Goal: Task Accomplishment & Management: Use online tool/utility

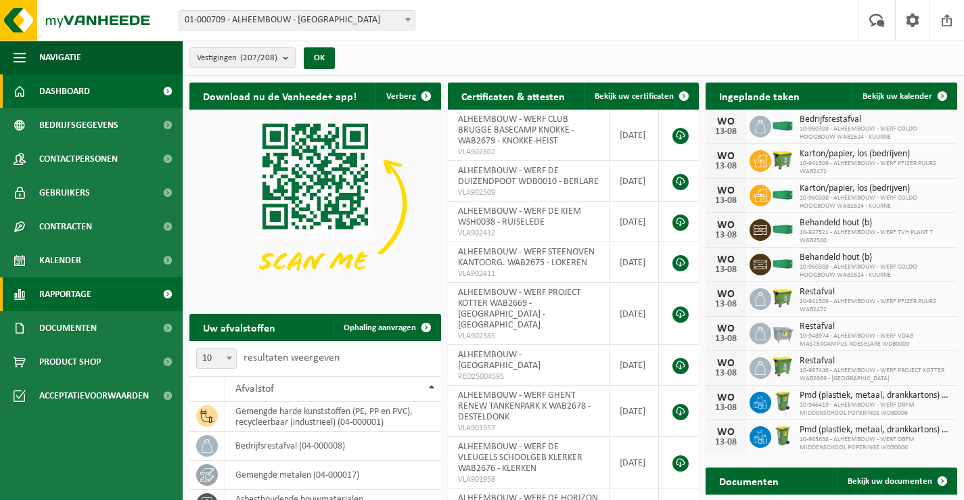
click at [67, 295] on span "Rapportage" at bounding box center [65, 294] width 52 height 34
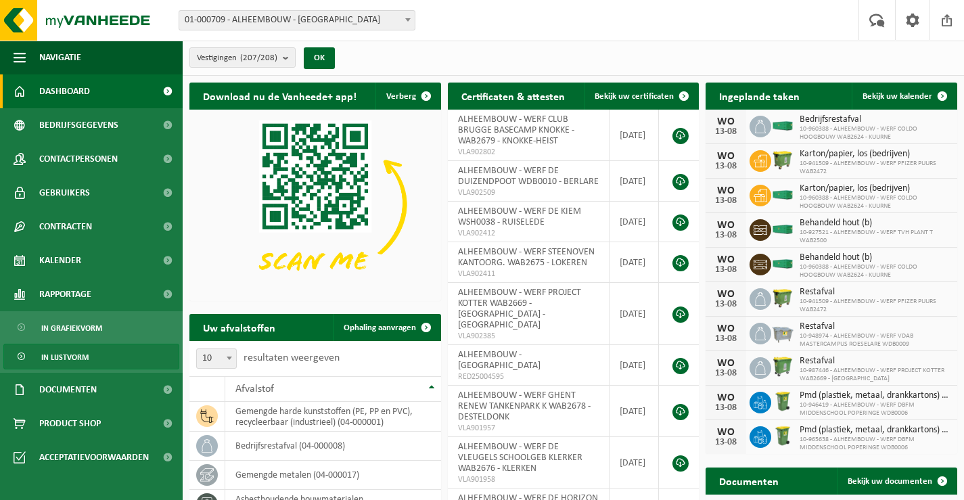
click at [88, 355] on span "In lijstvorm" at bounding box center [64, 357] width 47 height 26
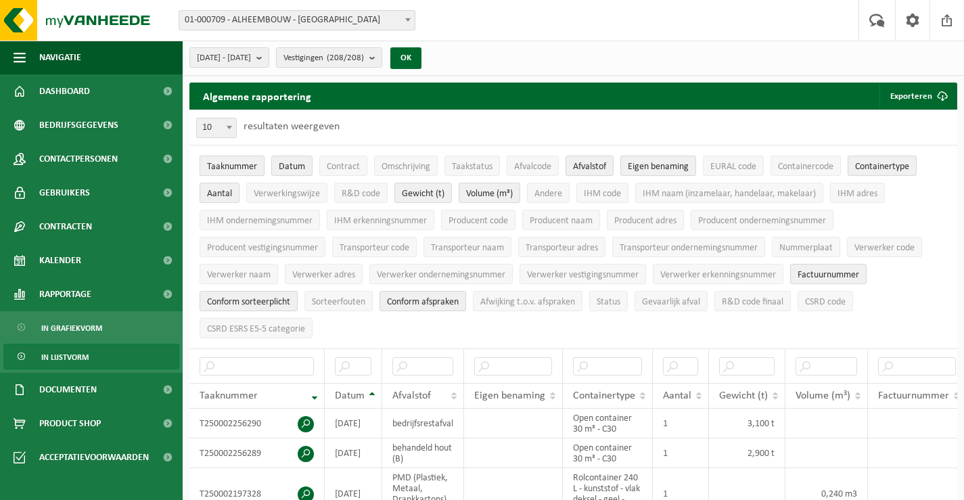
click at [232, 166] on span "Taaknummer" at bounding box center [232, 167] width 50 height 10
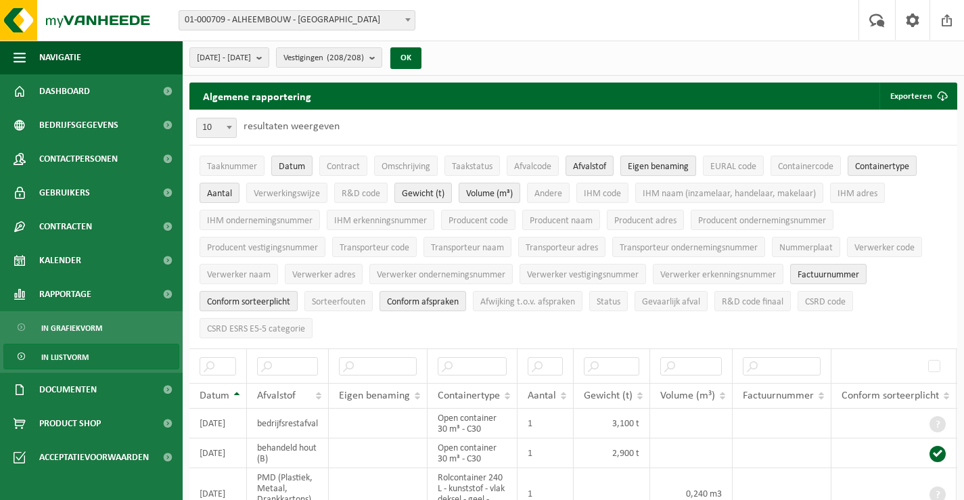
click at [664, 162] on span "Eigen benaming" at bounding box center [658, 167] width 61 height 10
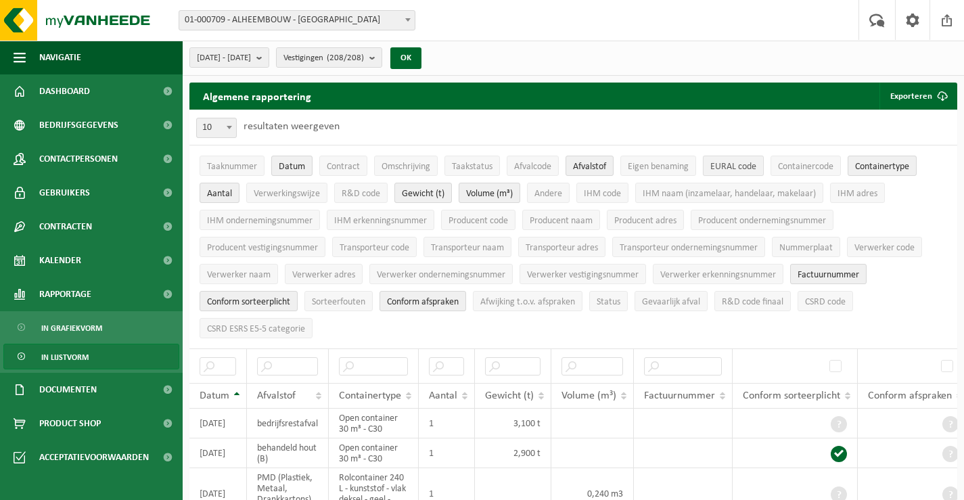
click at [719, 165] on span "EURAL code" at bounding box center [734, 167] width 46 height 10
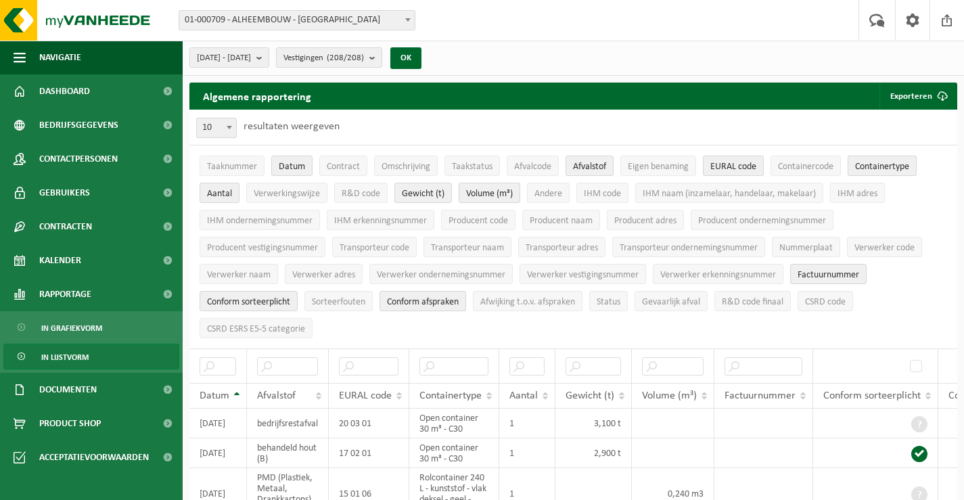
click at [882, 165] on span "Containertype" at bounding box center [882, 167] width 54 height 10
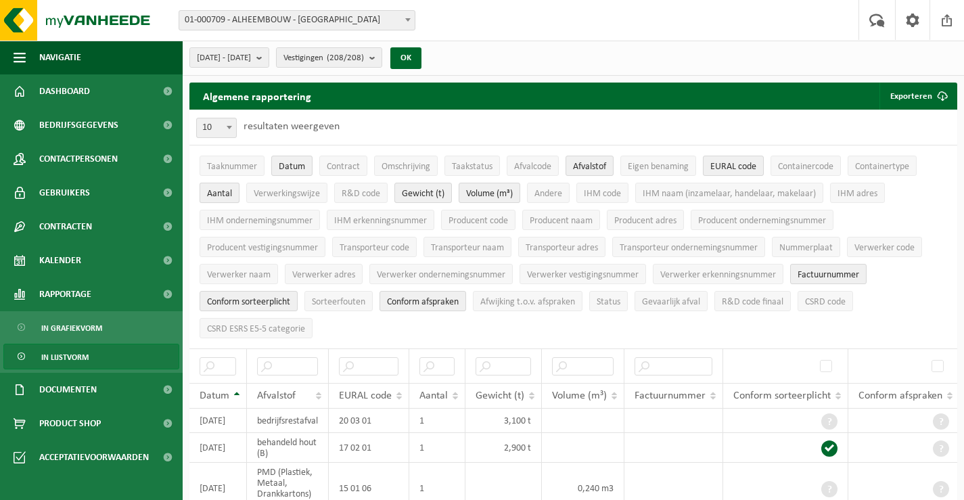
click at [229, 191] on span "Aantal" at bounding box center [219, 194] width 25 height 10
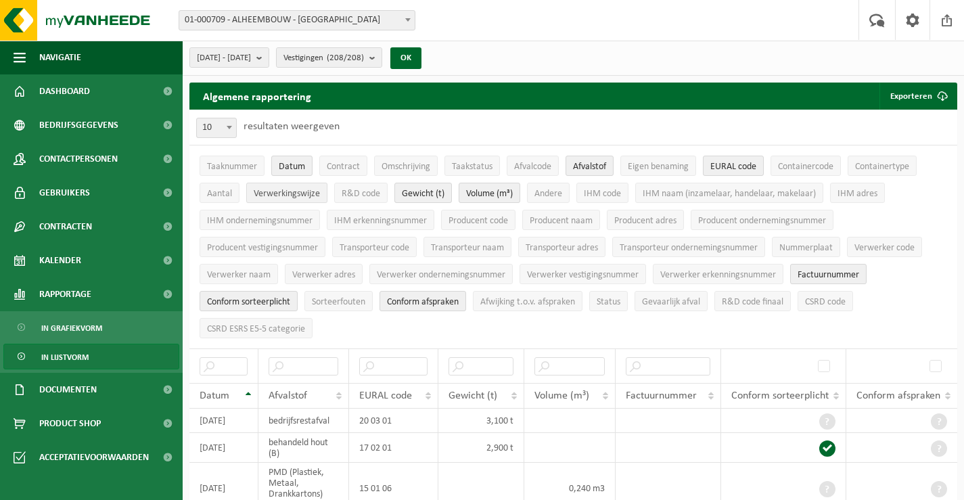
click at [281, 191] on span "Verwerkingswijze" at bounding box center [287, 194] width 66 height 10
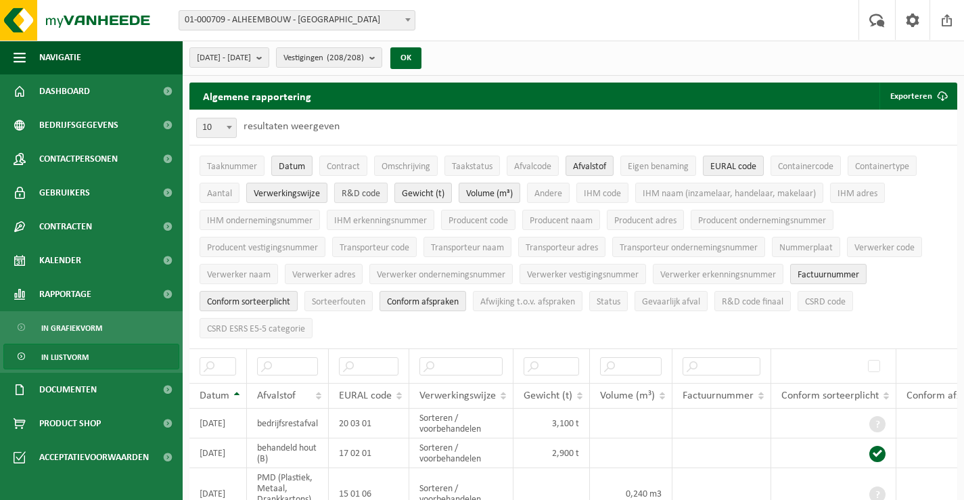
click at [367, 190] on span "R&D code" at bounding box center [361, 194] width 39 height 10
click at [363, 190] on span "R&D code" at bounding box center [361, 194] width 39 height 10
click at [690, 189] on span "IHM naam (inzamelaar, handelaar, makelaar)" at bounding box center [729, 194] width 173 height 10
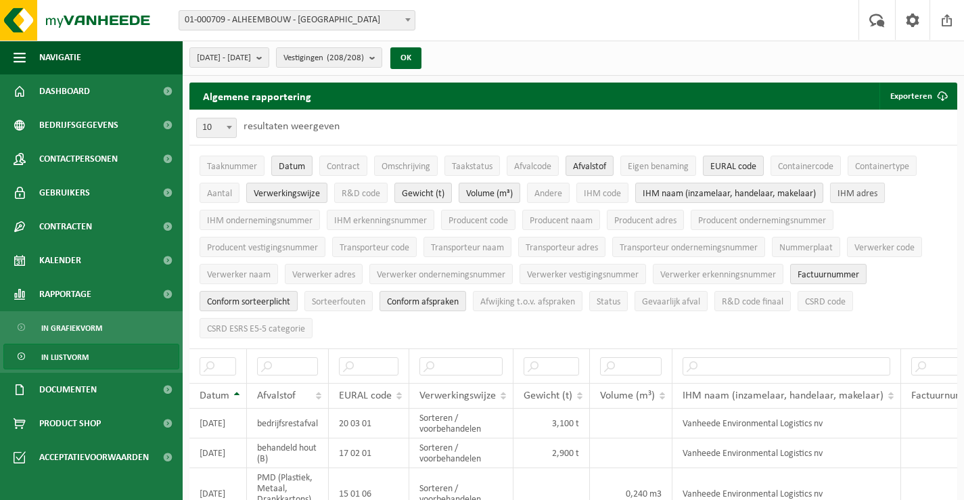
click at [867, 189] on span "IHM adres" at bounding box center [858, 194] width 40 height 10
click at [239, 223] on span "IHM ondernemingsnummer" at bounding box center [260, 221] width 106 height 10
click at [369, 220] on span "IHM erkenningsnummer" at bounding box center [380, 221] width 93 height 10
click at [564, 216] on span "Producent naam" at bounding box center [561, 221] width 63 height 10
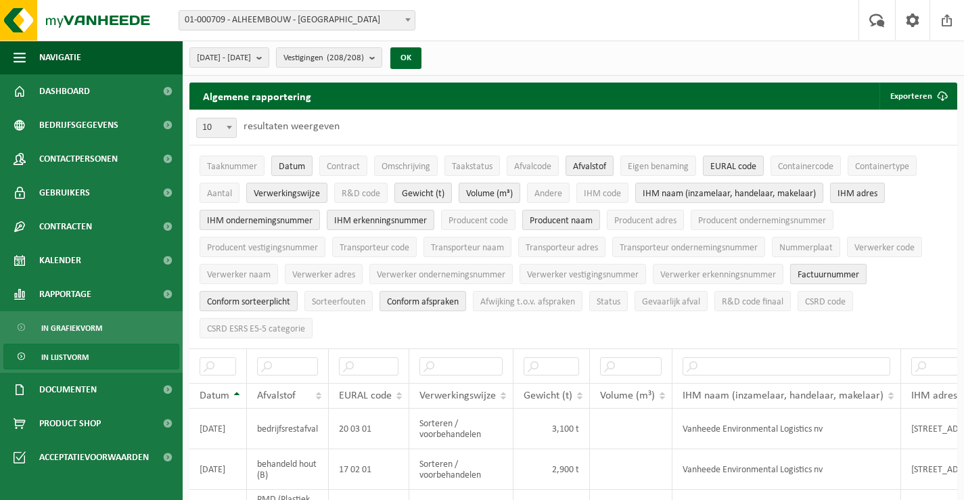
click at [818, 270] on span "Factuurnummer" at bounding box center [829, 275] width 62 height 10
click at [448, 297] on span "Conform afspraken" at bounding box center [423, 302] width 72 height 10
click at [286, 298] on span "Conform sorteerplicht" at bounding box center [248, 302] width 83 height 10
drag, startPoint x: 229, startPoint y: 271, endPoint x: 298, endPoint y: 279, distance: 69.4
click at [230, 271] on span "Verwerker naam" at bounding box center [239, 275] width 64 height 10
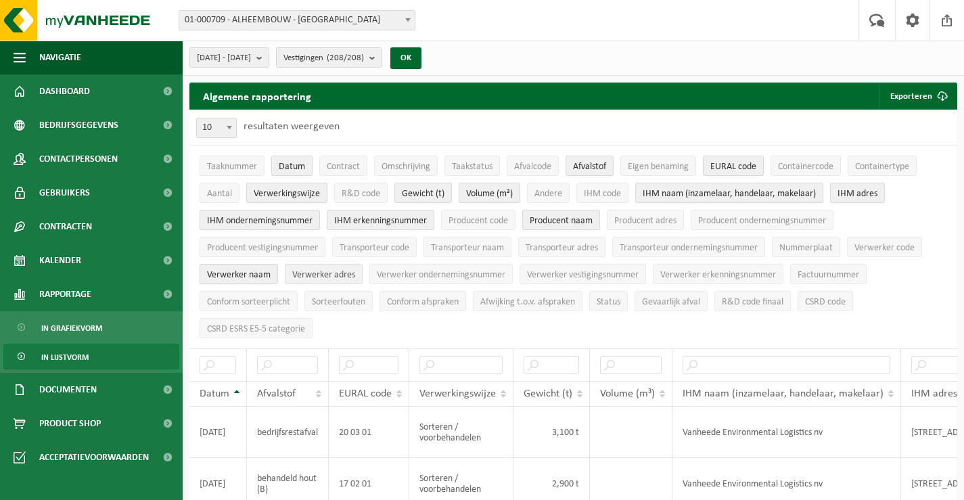
click at [321, 270] on span "Verwerker adres" at bounding box center [323, 275] width 63 height 10
click at [420, 270] on span "Verwerker ondernemingsnummer" at bounding box center [441, 275] width 129 height 10
click at [696, 272] on span "Verwerker erkenningsnummer" at bounding box center [718, 275] width 116 height 10
click at [294, 324] on span "CSRD ESRS E5-5 categorie" at bounding box center [256, 329] width 98 height 10
click at [269, 58] on b "submit" at bounding box center [262, 57] width 12 height 19
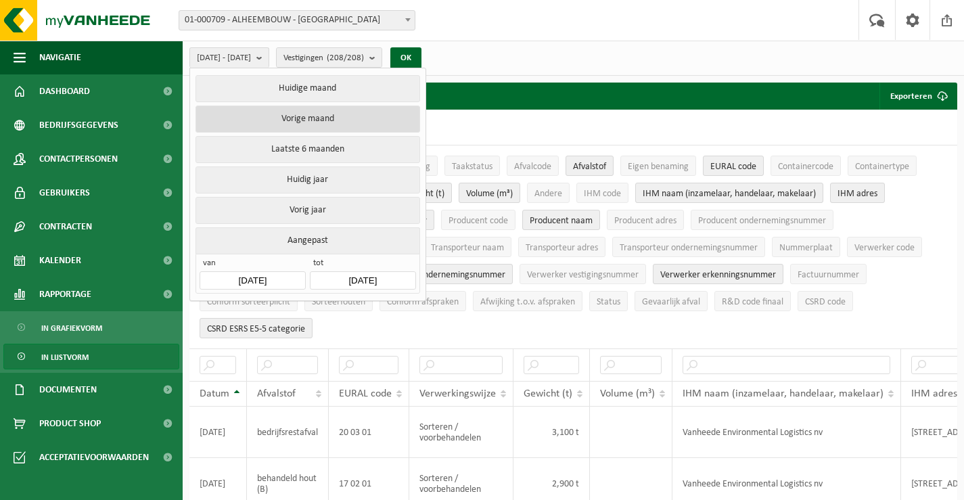
click at [288, 119] on button "Vorige maand" at bounding box center [308, 119] width 224 height 27
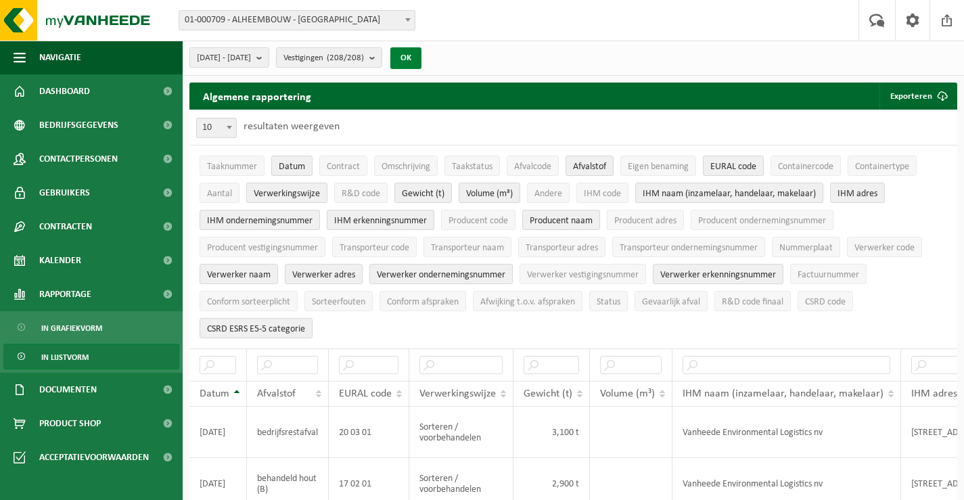
click at [422, 55] on button "OK" at bounding box center [405, 58] width 31 height 22
click at [914, 92] on button "Exporteren" at bounding box center [918, 96] width 76 height 27
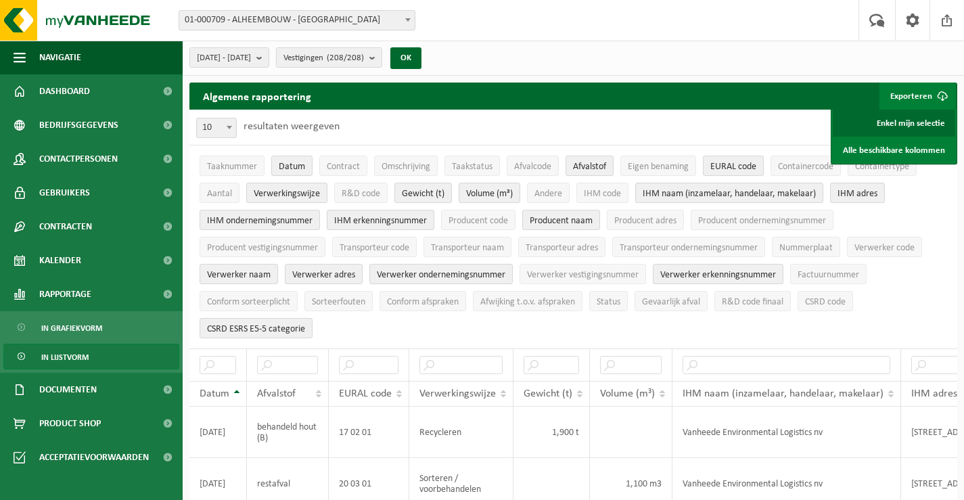
click at [904, 120] on link "Enkel mijn selectie" at bounding box center [894, 123] width 122 height 27
click at [410, 20] on b at bounding box center [407, 19] width 5 height 3
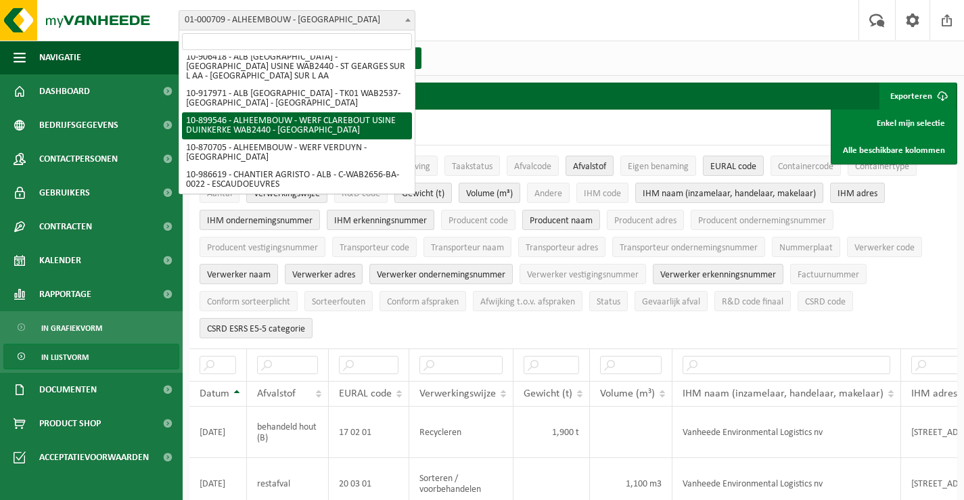
scroll to position [5247, 0]
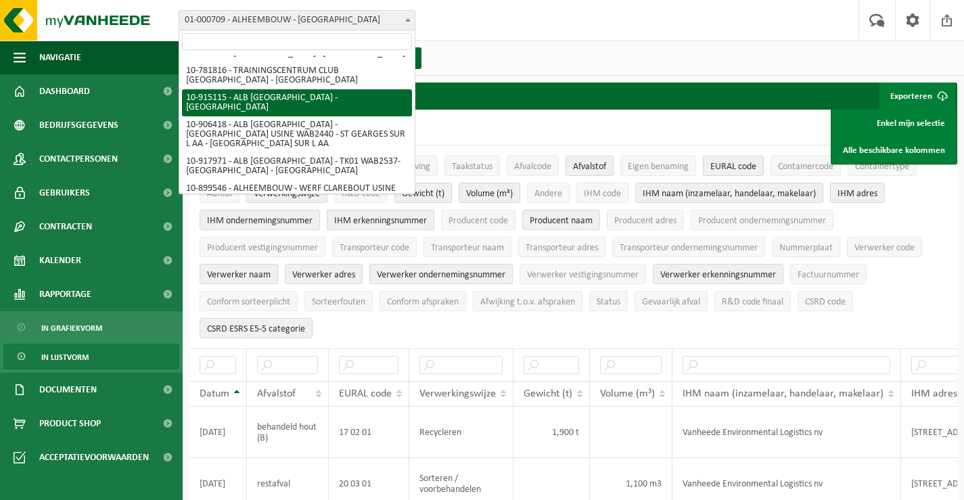
select select "126909"
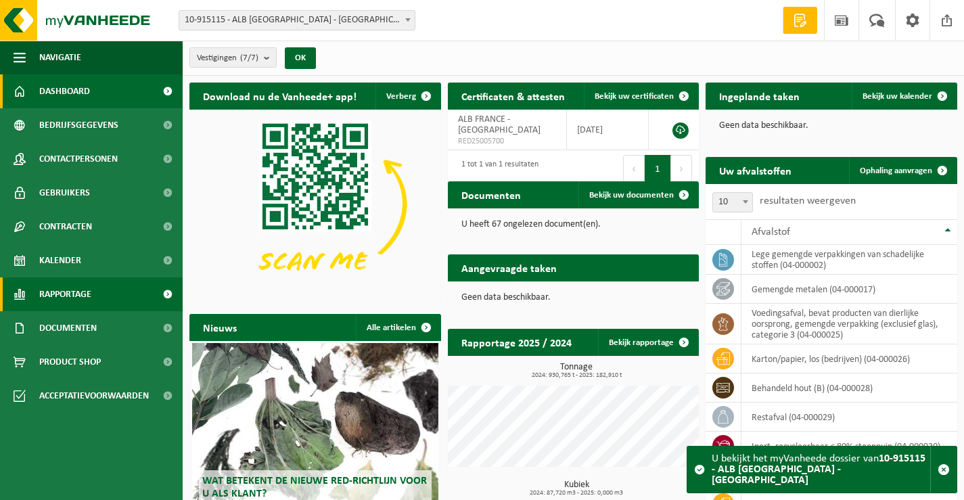
click at [87, 290] on span "Rapportage" at bounding box center [65, 294] width 52 height 34
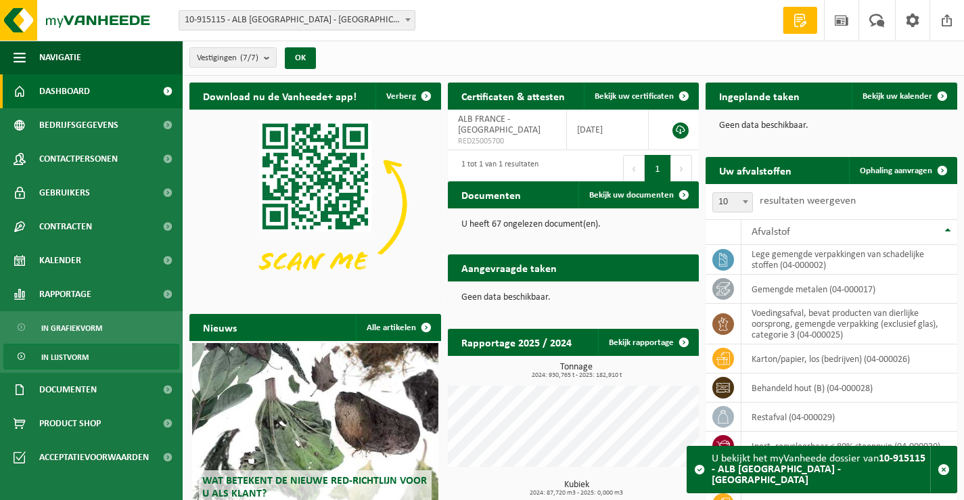
click at [66, 354] on span "In lijstvorm" at bounding box center [64, 357] width 47 height 26
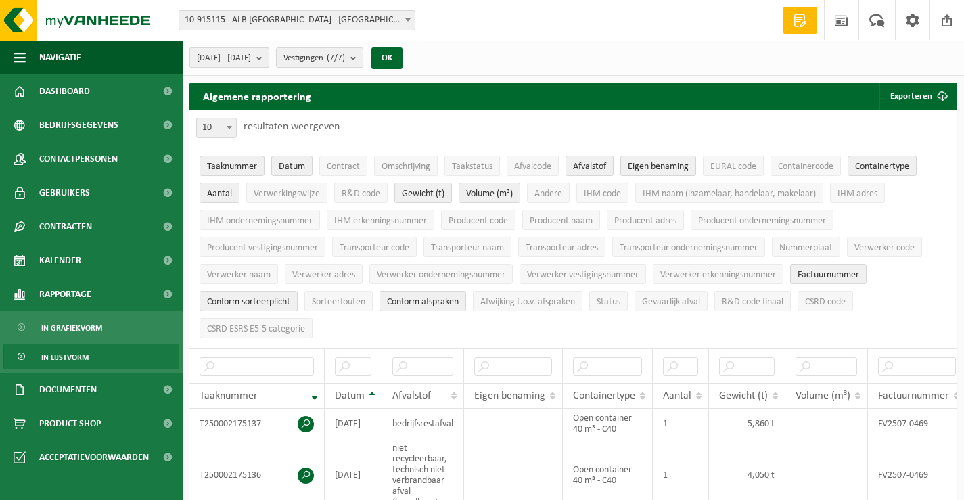
click at [269, 58] on b "submit" at bounding box center [262, 57] width 12 height 19
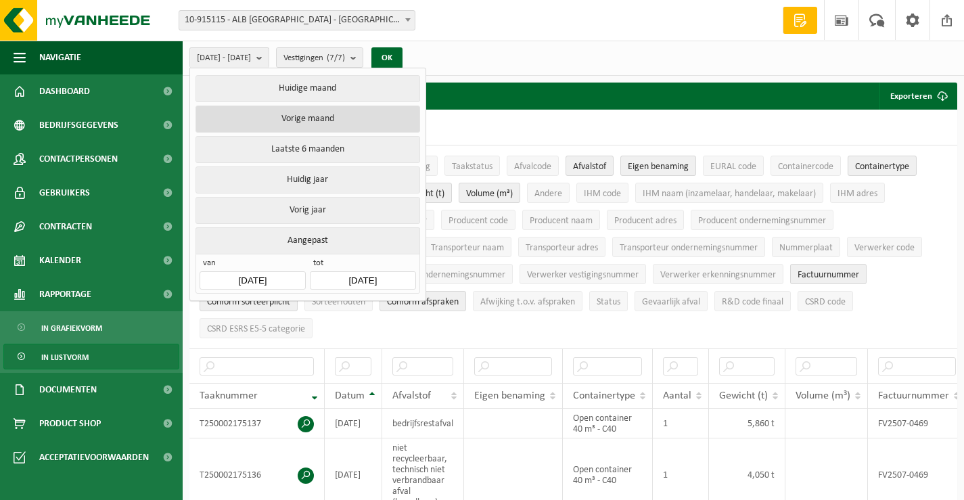
click at [310, 114] on button "Vorige maand" at bounding box center [308, 119] width 224 height 27
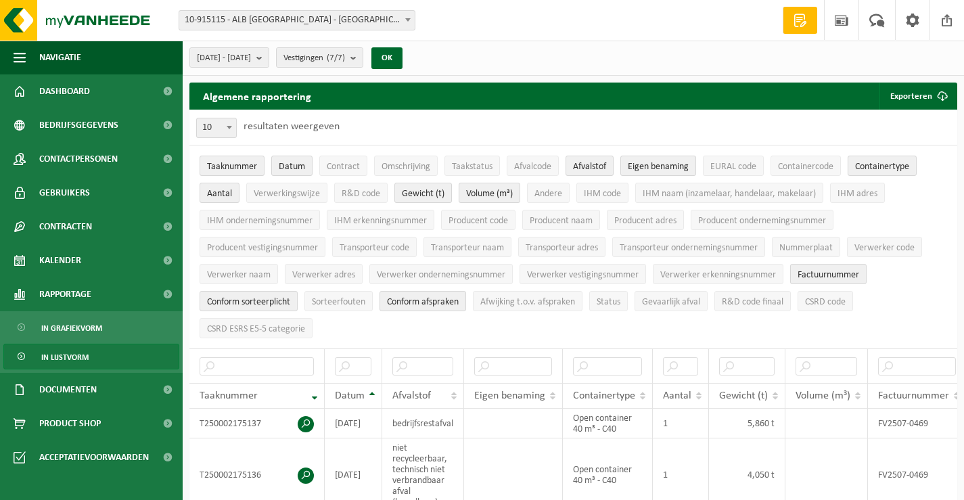
drag, startPoint x: 243, startPoint y: 170, endPoint x: 267, endPoint y: 155, distance: 28.5
click at [242, 168] on span "Taaknummer" at bounding box center [232, 167] width 50 height 10
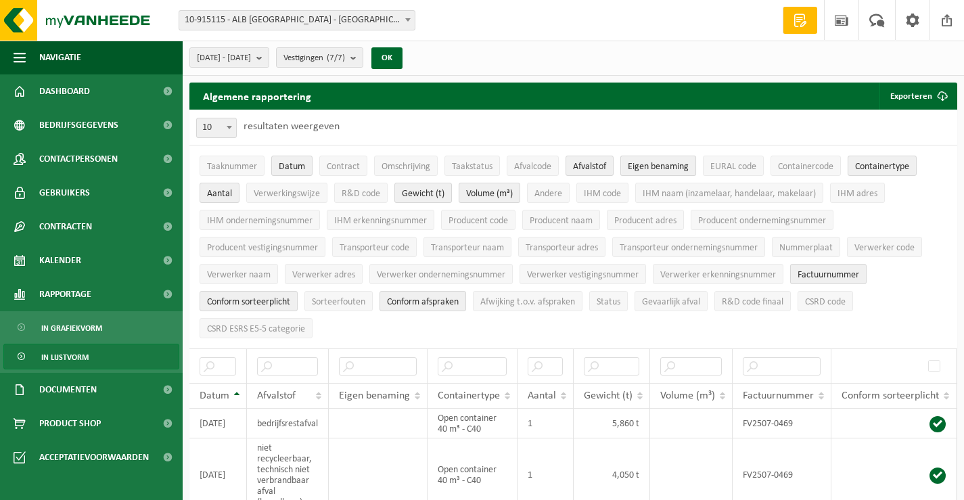
click at [647, 167] on span "Eigen benaming" at bounding box center [658, 167] width 61 height 10
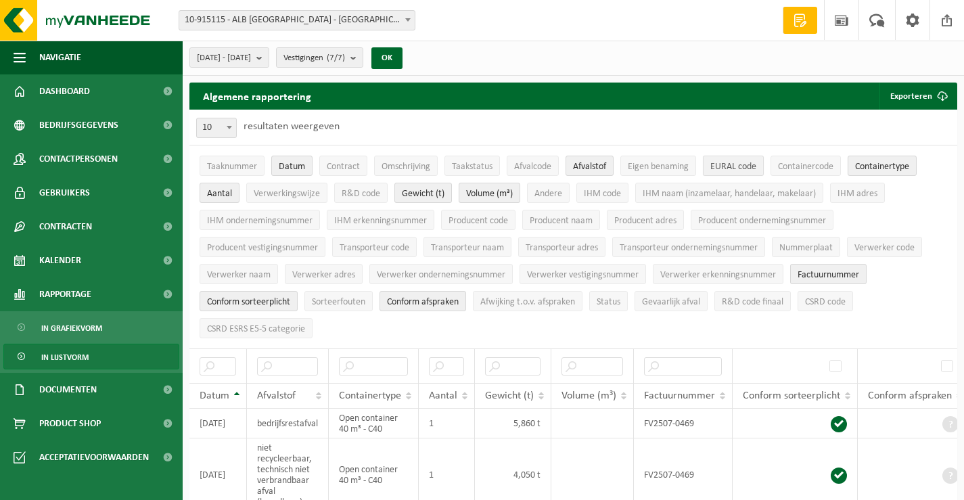
click at [742, 164] on span "EURAL code" at bounding box center [734, 167] width 46 height 10
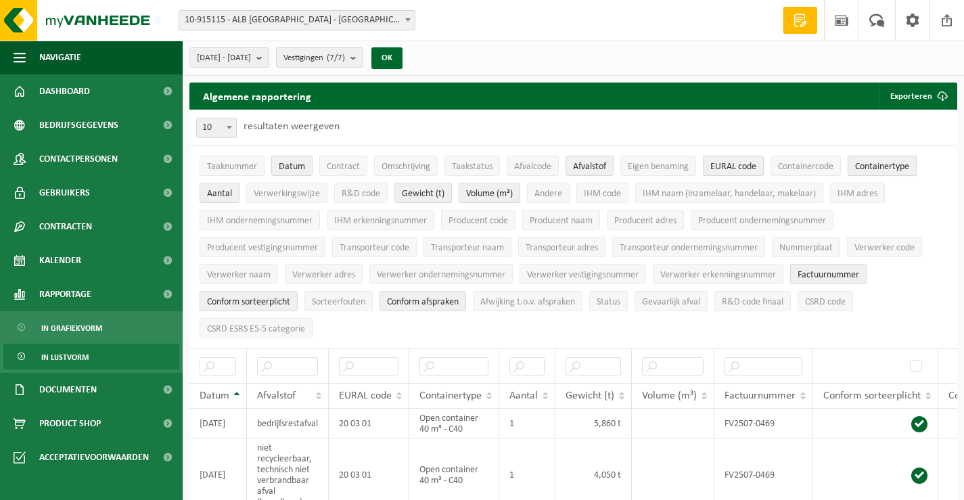
click at [886, 162] on span "Containertype" at bounding box center [882, 167] width 54 height 10
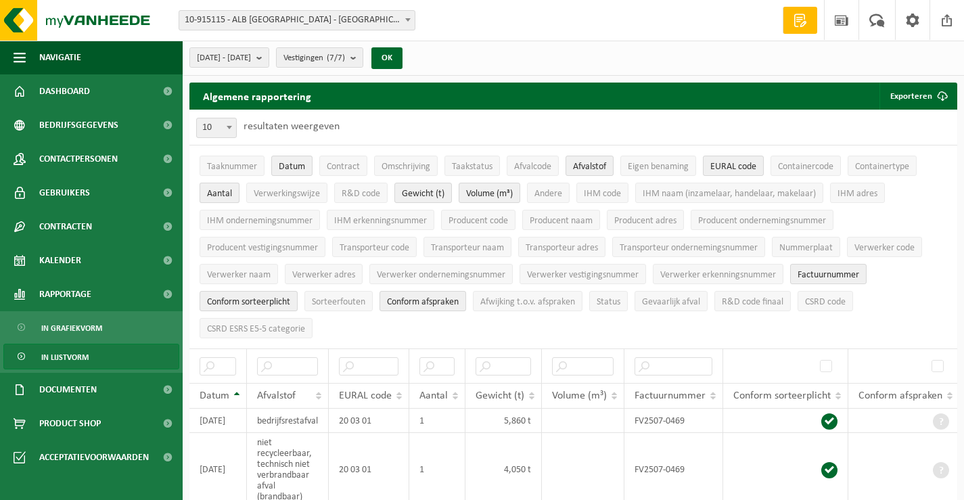
click at [218, 194] on span "Aantal" at bounding box center [219, 194] width 25 height 10
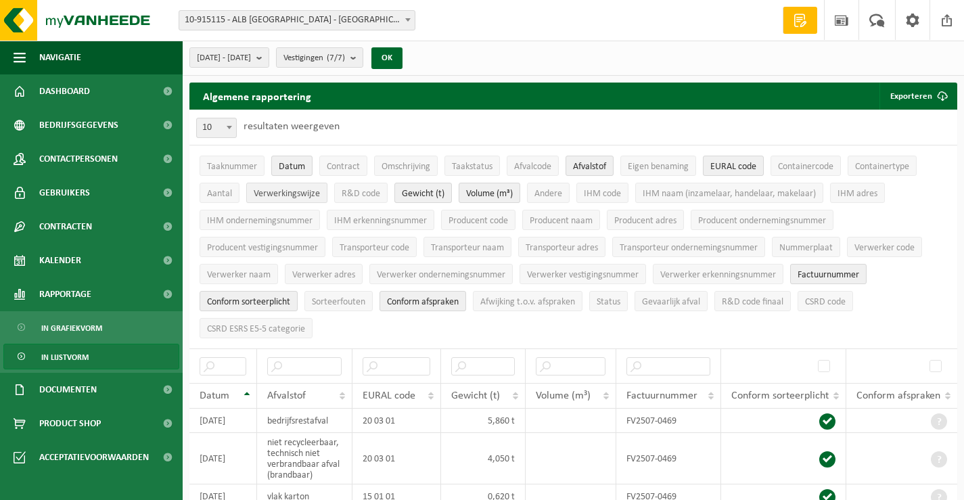
click at [279, 191] on span "Verwerkingswijze" at bounding box center [287, 194] width 66 height 10
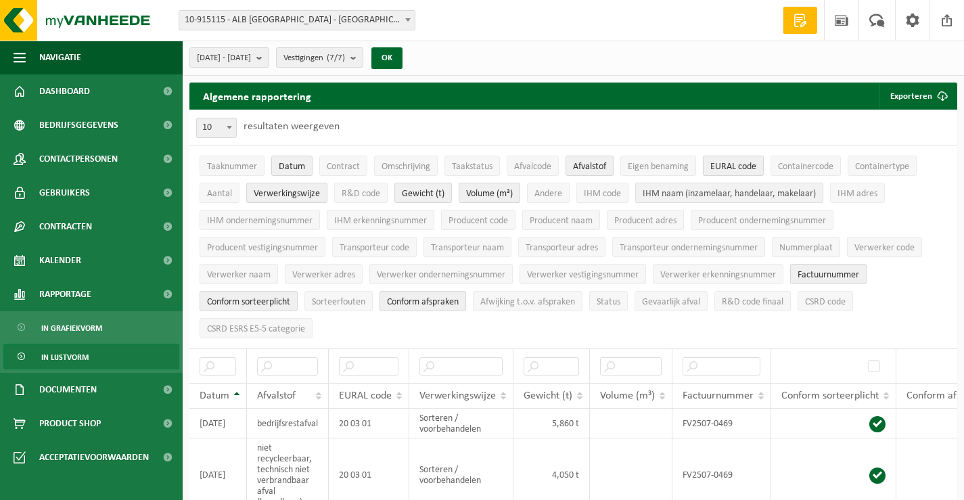
click at [660, 189] on span "IHM naam (inzamelaar, handelaar, makelaar)" at bounding box center [729, 194] width 173 height 10
click at [865, 189] on span "IHM adres" at bounding box center [858, 194] width 40 height 10
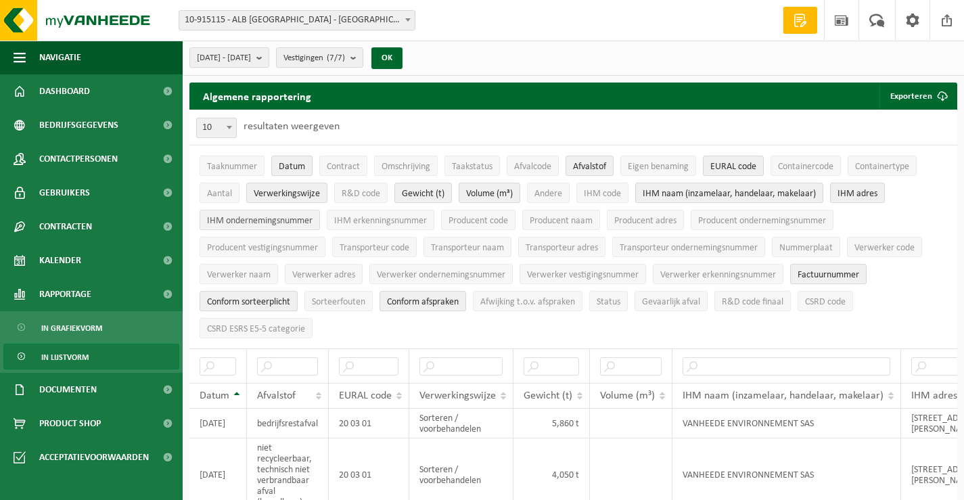
click at [288, 218] on span "IHM ondernemingsnummer" at bounding box center [260, 221] width 106 height 10
click at [382, 221] on span "IHM erkenningsnummer" at bounding box center [380, 221] width 93 height 10
click at [558, 223] on span "Producent naam" at bounding box center [561, 221] width 63 height 10
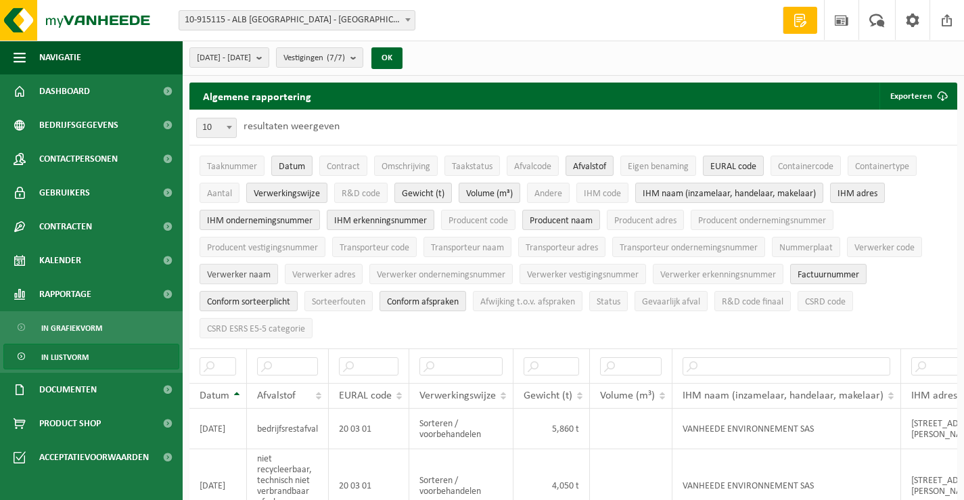
click at [246, 271] on span "Verwerker naam" at bounding box center [239, 275] width 64 height 10
click at [324, 271] on span "Verwerker adres" at bounding box center [323, 275] width 63 height 10
click at [410, 275] on span "Verwerker ondernemingsnummer" at bounding box center [441, 275] width 129 height 10
click at [686, 275] on span "Verwerker erkenningsnummer" at bounding box center [718, 275] width 116 height 10
click at [834, 270] on span "Factuurnummer" at bounding box center [829, 275] width 62 height 10
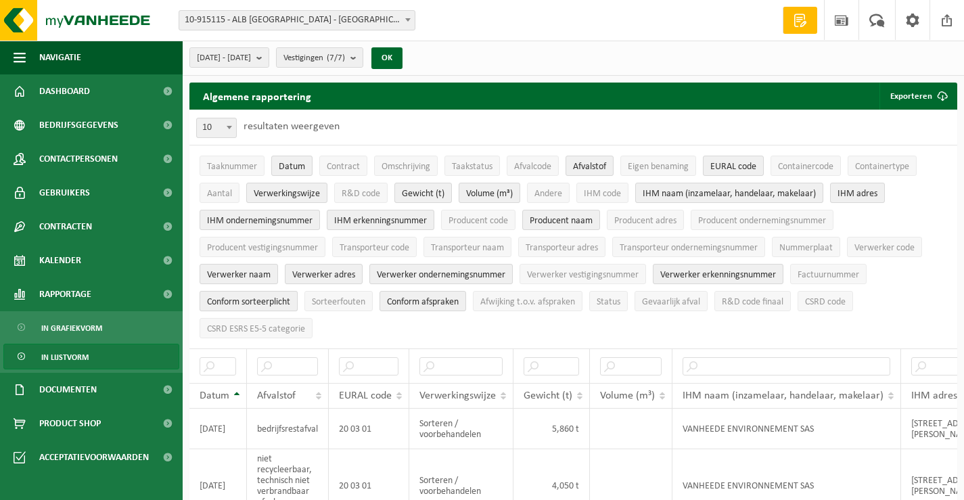
click at [255, 297] on span "Conform sorteerplicht" at bounding box center [248, 302] width 83 height 10
click at [420, 301] on span "Conform afspraken" at bounding box center [423, 302] width 72 height 10
click at [403, 51] on button "OK" at bounding box center [386, 58] width 31 height 22
click at [262, 328] on span "CSRD ESRS E5-5 categorie" at bounding box center [256, 329] width 98 height 10
click at [403, 54] on button "OK" at bounding box center [386, 58] width 31 height 22
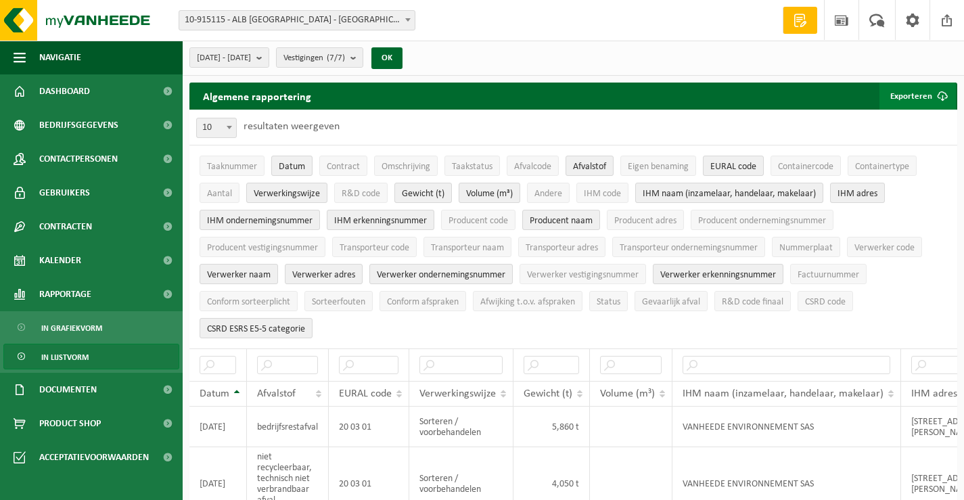
click at [907, 95] on button "Exporteren" at bounding box center [918, 96] width 76 height 27
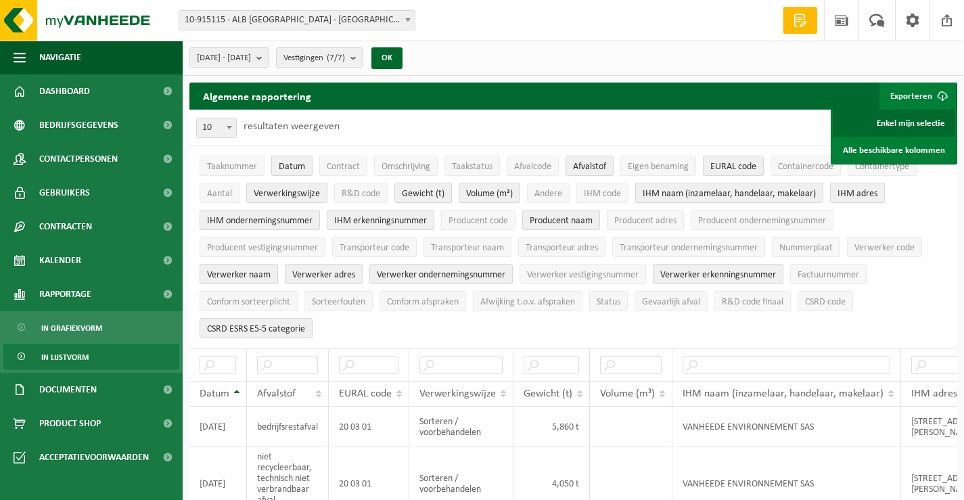
click at [899, 123] on link "Enkel mijn selectie" at bounding box center [894, 123] width 122 height 27
click at [406, 16] on span at bounding box center [408, 20] width 14 height 18
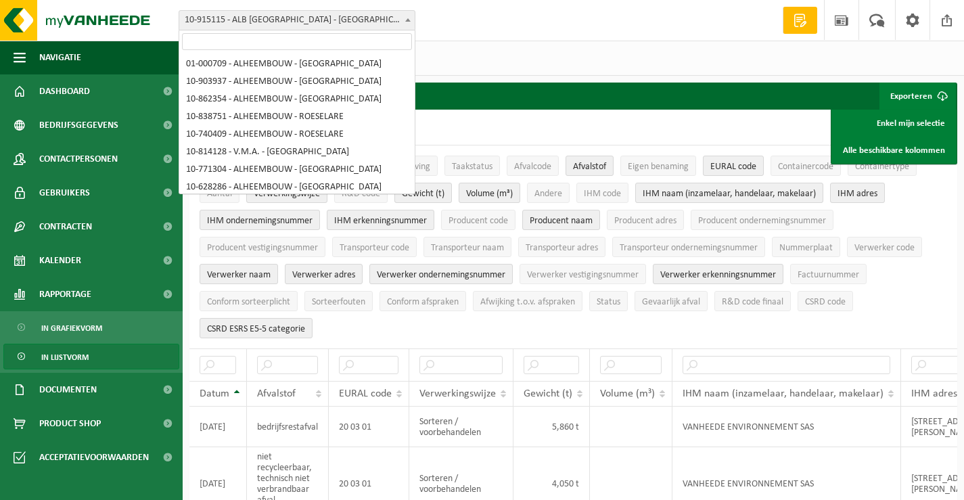
scroll to position [5293, 0]
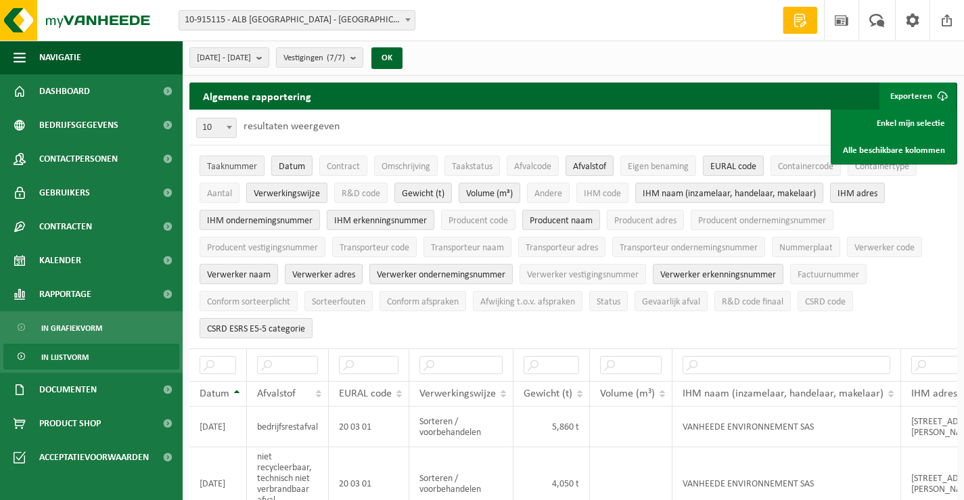
click at [242, 166] on span "Taaknummer" at bounding box center [232, 167] width 50 height 10
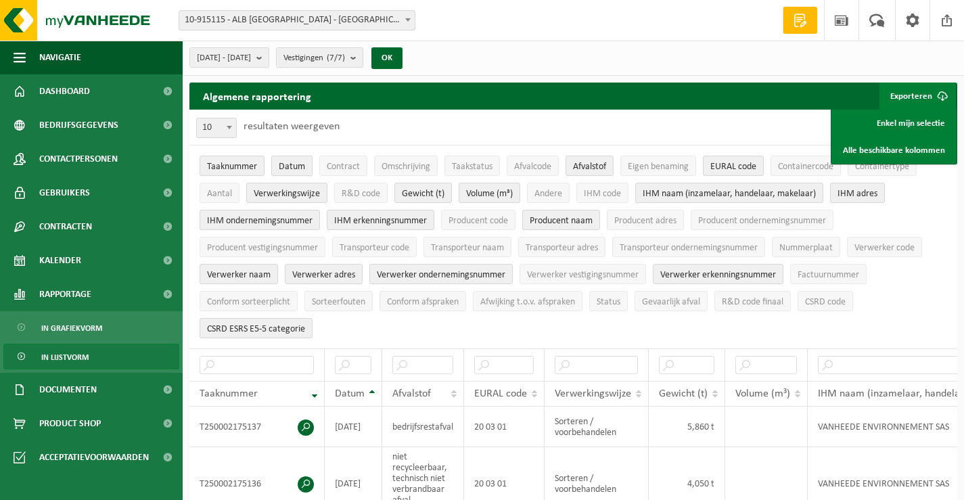
click at [290, 164] on span "Datum" at bounding box center [292, 167] width 26 height 10
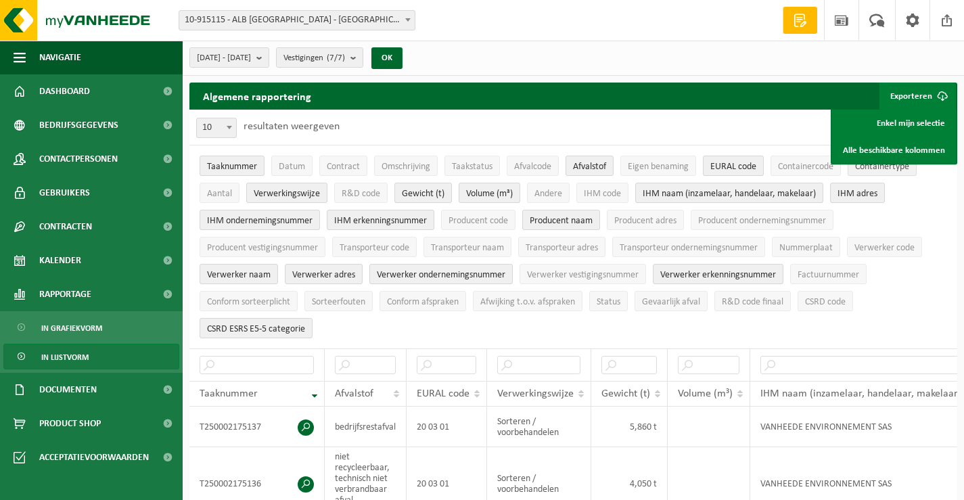
click at [892, 168] on span "Containertype" at bounding box center [882, 167] width 54 height 10
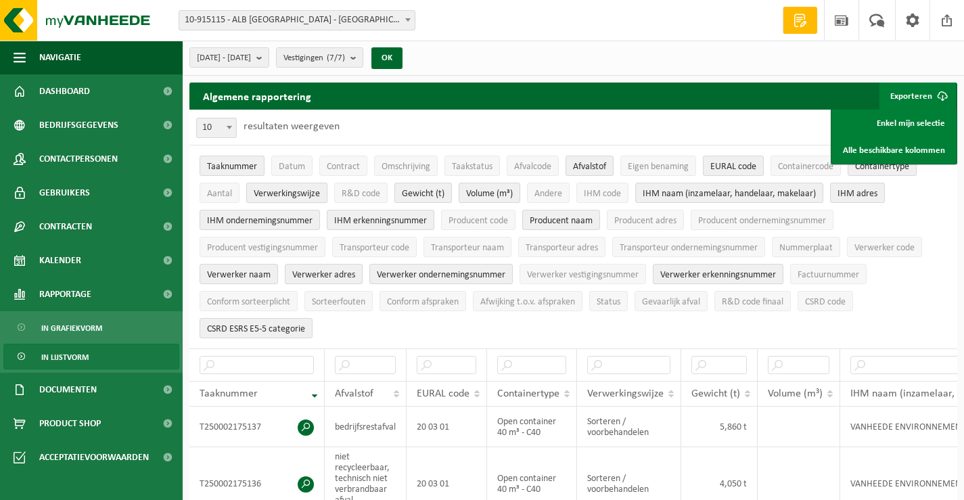
click at [271, 195] on span "Verwerkingswijze" at bounding box center [287, 194] width 66 height 10
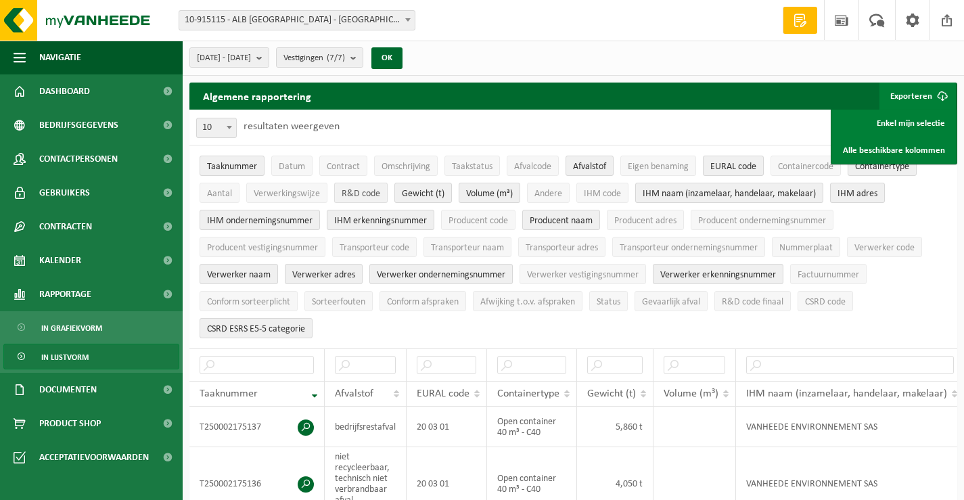
click at [350, 192] on span "R&D code" at bounding box center [361, 194] width 39 height 10
click at [693, 192] on span "IHM naam (inzamelaar, handelaar, makelaar)" at bounding box center [729, 194] width 173 height 10
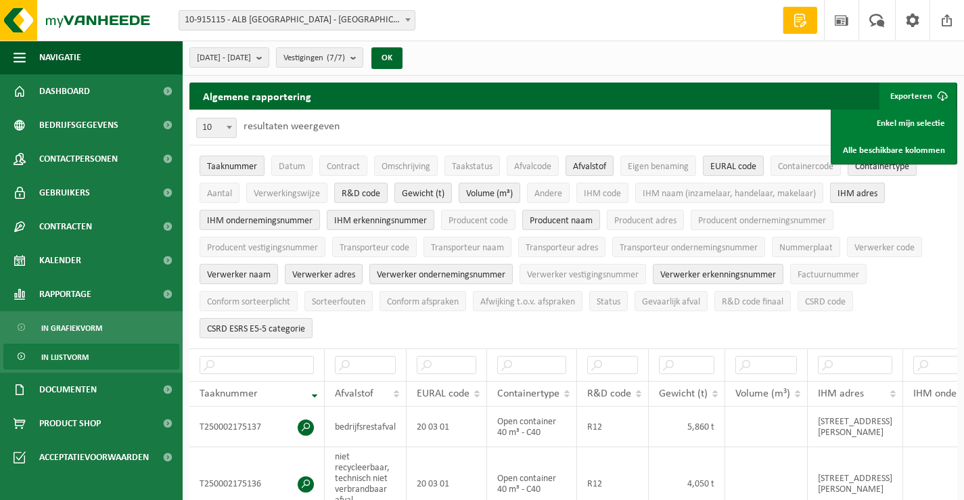
click at [867, 196] on span "IHM adres" at bounding box center [858, 194] width 40 height 10
click at [302, 222] on span "IHM ondernemingsnummer" at bounding box center [260, 221] width 106 height 10
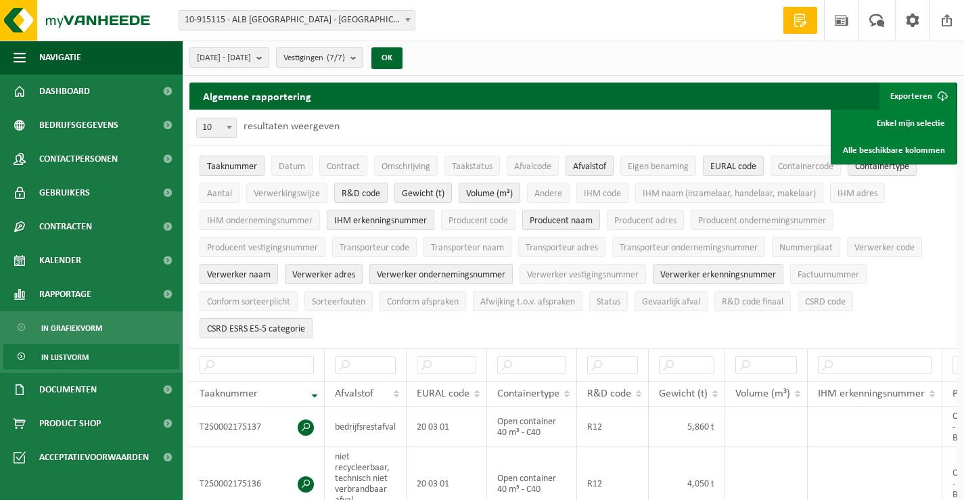
click at [407, 222] on span "IHM erkenningsnummer" at bounding box center [380, 221] width 93 height 10
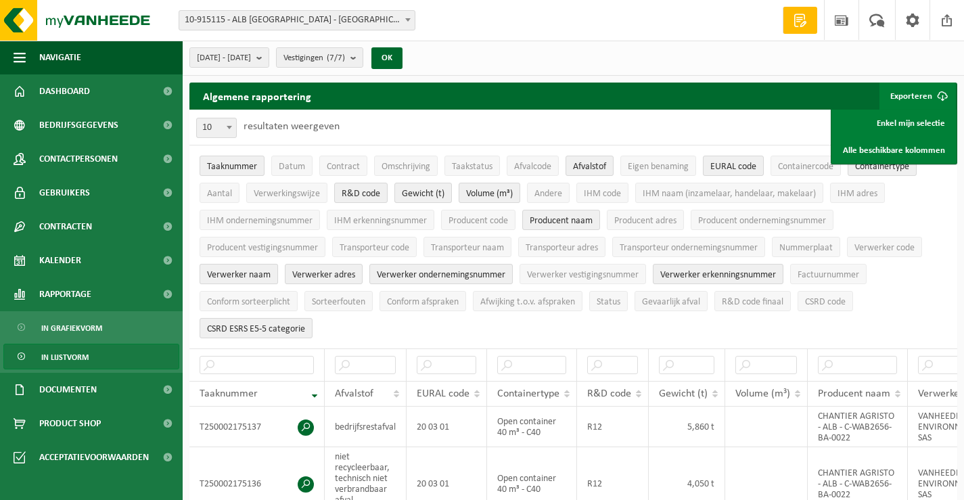
click at [248, 270] on span "Verwerker naam" at bounding box center [239, 275] width 64 height 10
click at [319, 270] on span "Verwerker adres" at bounding box center [323, 275] width 63 height 10
drag, startPoint x: 418, startPoint y: 272, endPoint x: 600, endPoint y: 290, distance: 182.3
click at [420, 272] on span "Verwerker ondernemingsnummer" at bounding box center [441, 275] width 129 height 10
click at [689, 273] on span "Verwerker erkenningsnummer" at bounding box center [718, 275] width 116 height 10
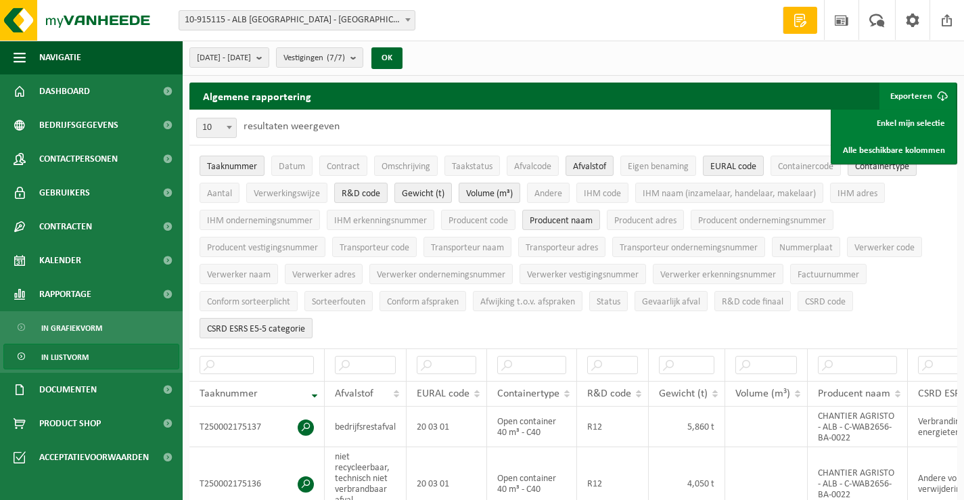
click at [284, 325] on span "CSRD ESRS E5-5 categorie" at bounding box center [256, 329] width 98 height 10
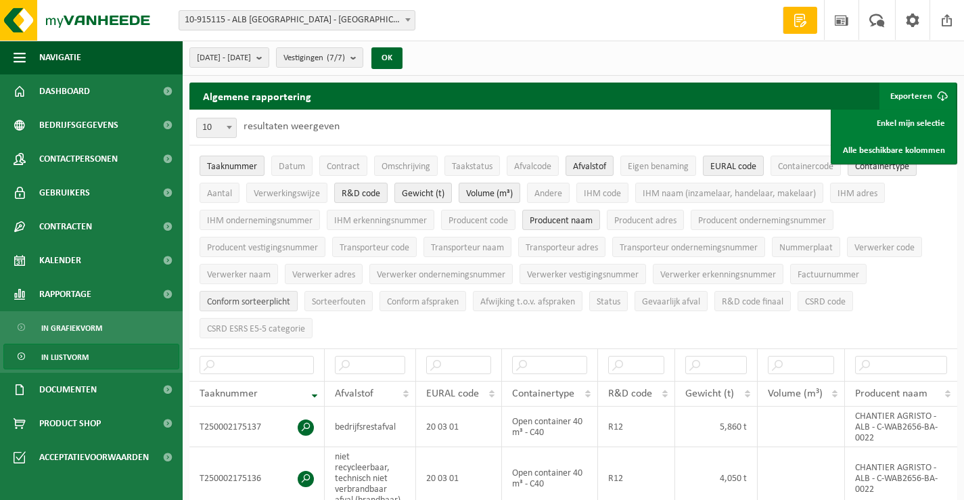
click at [264, 299] on span "Conform sorteerplicht" at bounding box center [248, 302] width 83 height 10
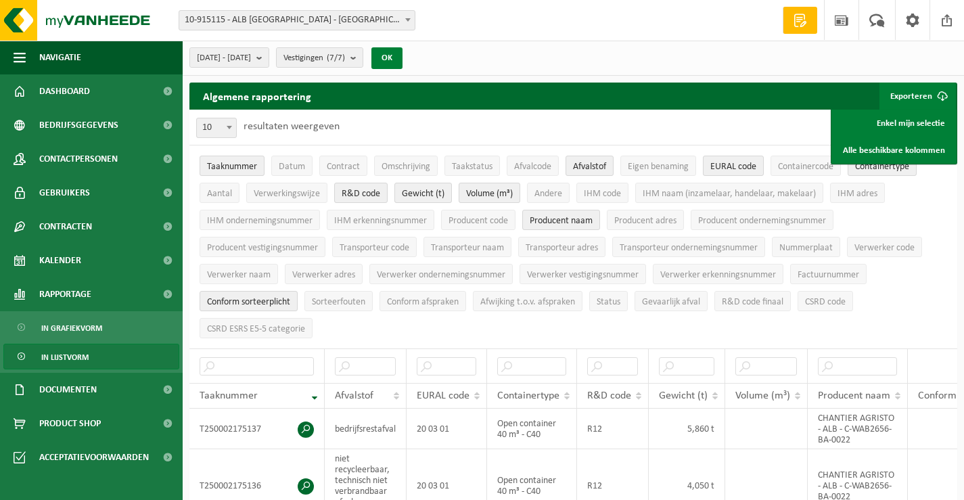
click at [403, 56] on button "OK" at bounding box center [386, 58] width 31 height 22
click at [877, 119] on link "Enkel mijn selectie" at bounding box center [894, 123] width 122 height 27
click at [287, 164] on span "Datum" at bounding box center [292, 167] width 26 height 10
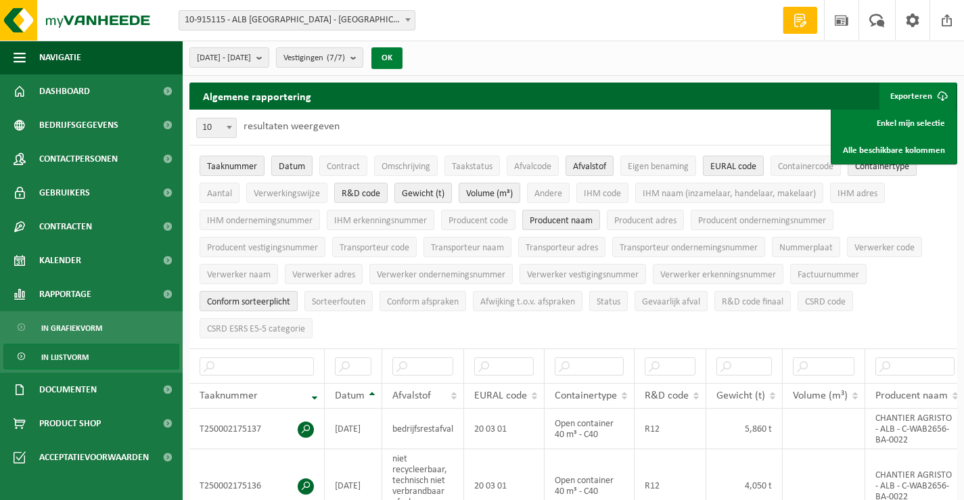
click at [403, 56] on button "OK" at bounding box center [386, 58] width 31 height 22
click at [901, 120] on link "Enkel mijn selectie" at bounding box center [894, 123] width 122 height 27
click at [241, 357] on input "text" at bounding box center [257, 366] width 114 height 18
paste input "T250002175136"
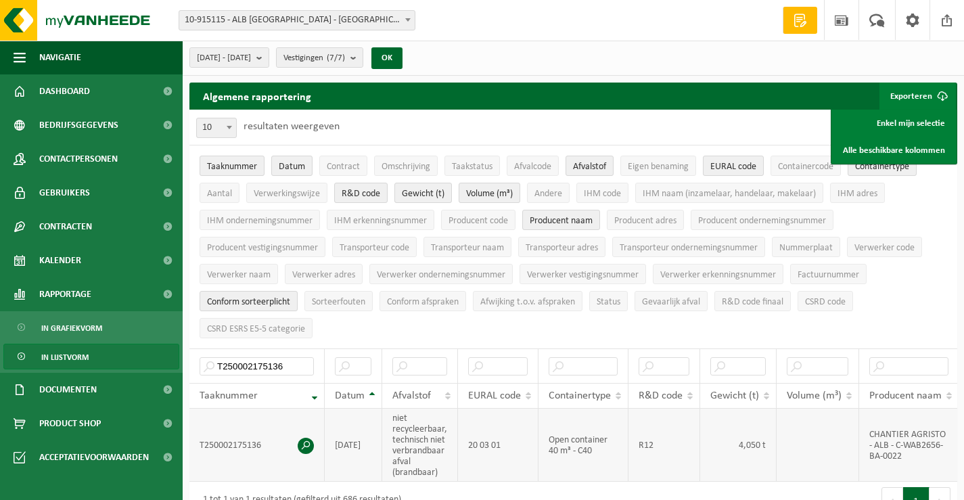
click at [307, 441] on span at bounding box center [306, 446] width 16 height 16
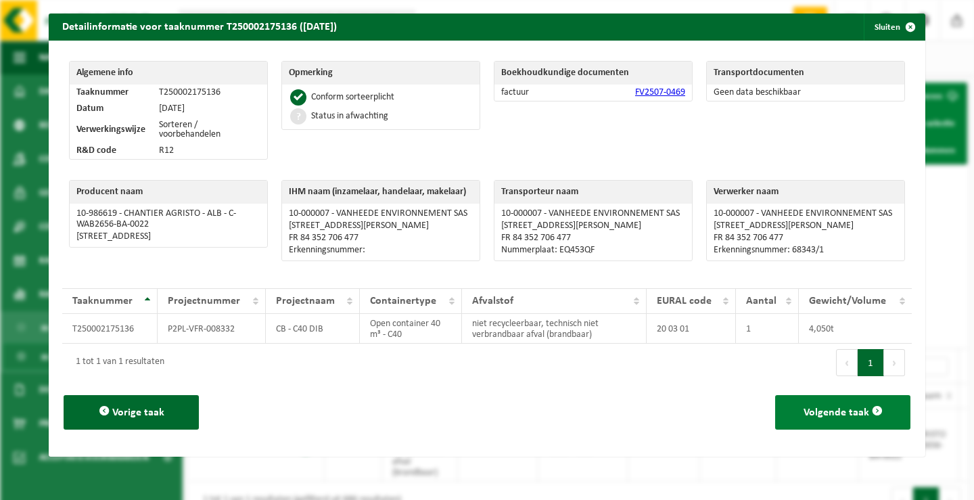
click at [823, 413] on span "Volgende taak" at bounding box center [837, 412] width 66 height 11
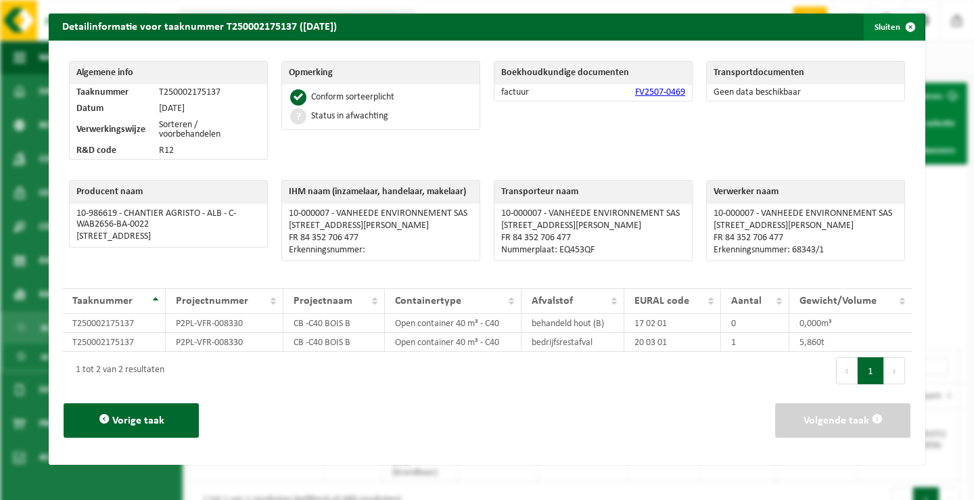
click at [901, 24] on span "button" at bounding box center [910, 27] width 27 height 27
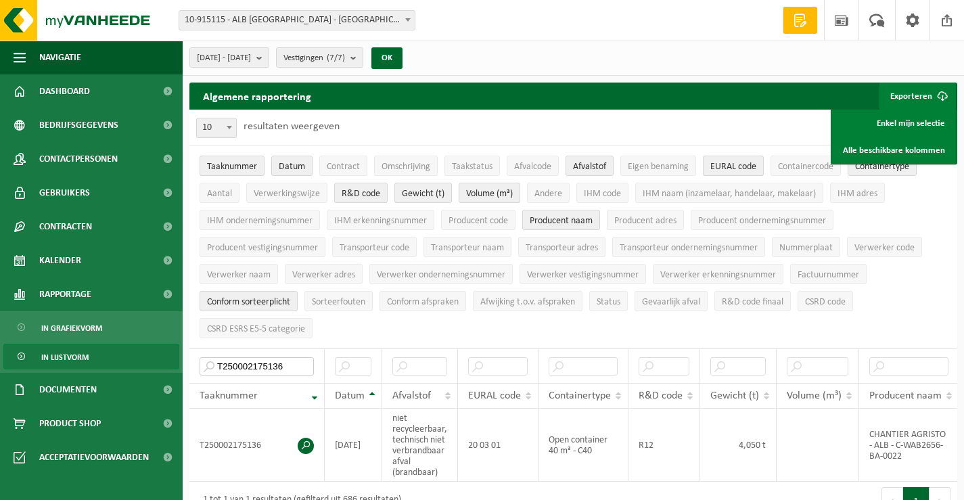
drag, startPoint x: 300, startPoint y: 361, endPoint x: 145, endPoint y: 342, distance: 155.4
paste input "4330"
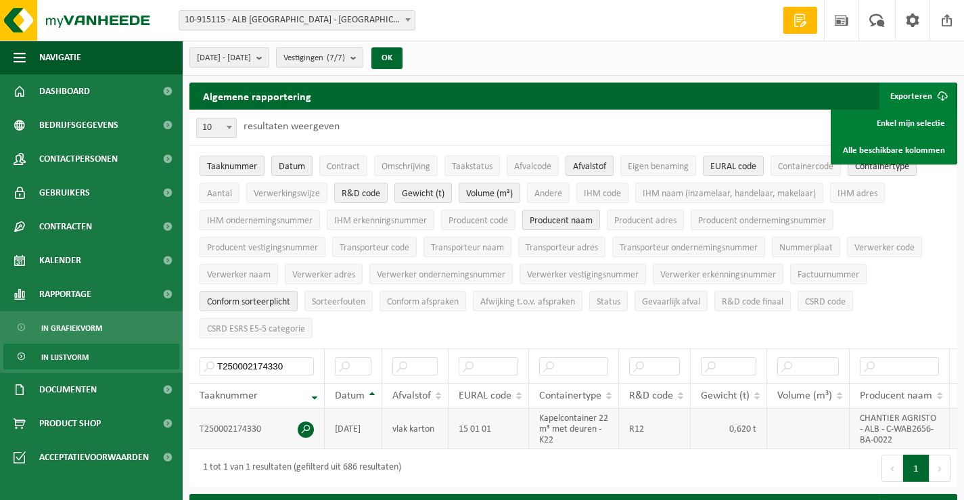
click at [305, 423] on span at bounding box center [306, 430] width 16 height 16
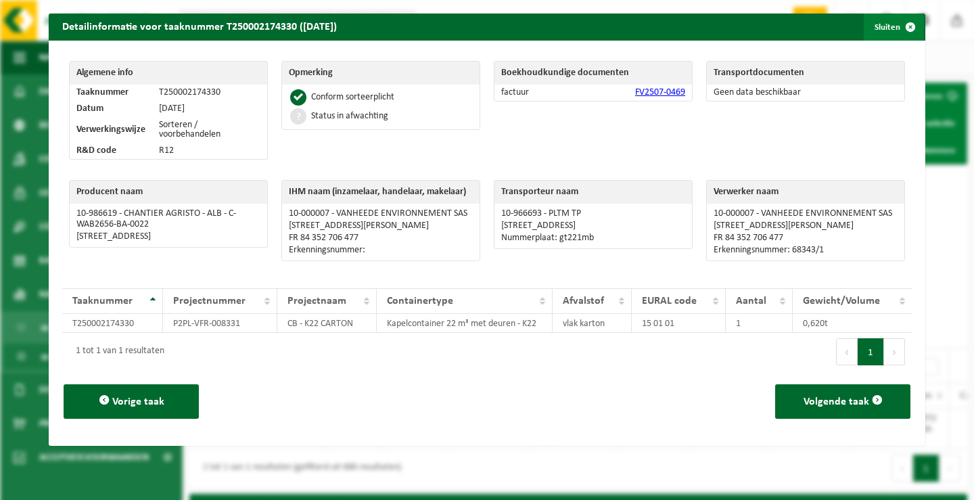
click at [898, 20] on span "button" at bounding box center [910, 27] width 27 height 27
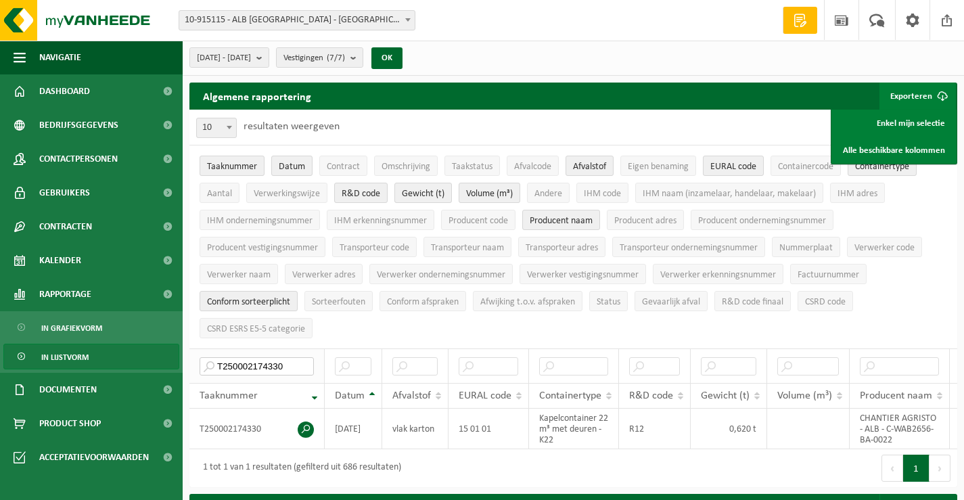
drag, startPoint x: 279, startPoint y: 359, endPoint x: 208, endPoint y: 350, distance: 71.6
click at [208, 350] on th "T250002174330" at bounding box center [256, 365] width 135 height 35
paste input "5137"
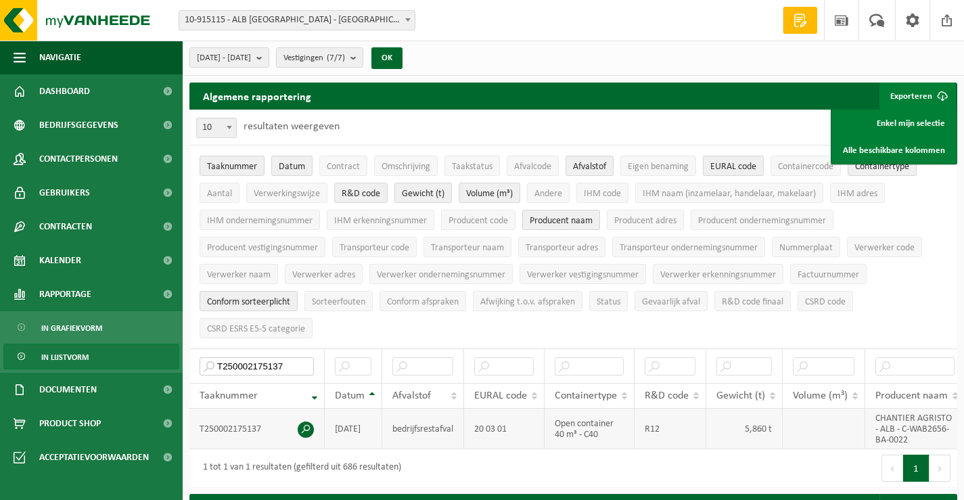
type input "T250002175137"
click at [307, 425] on span at bounding box center [306, 430] width 16 height 16
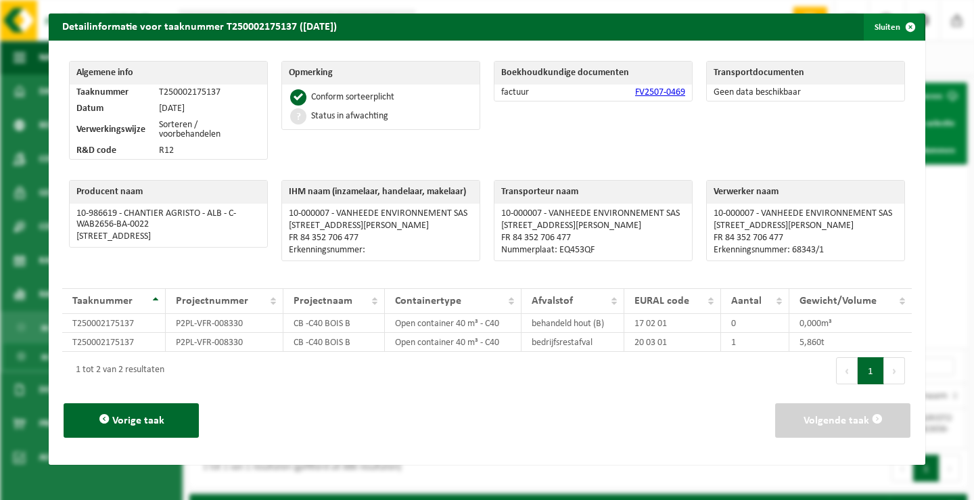
click at [903, 24] on span "button" at bounding box center [910, 27] width 27 height 27
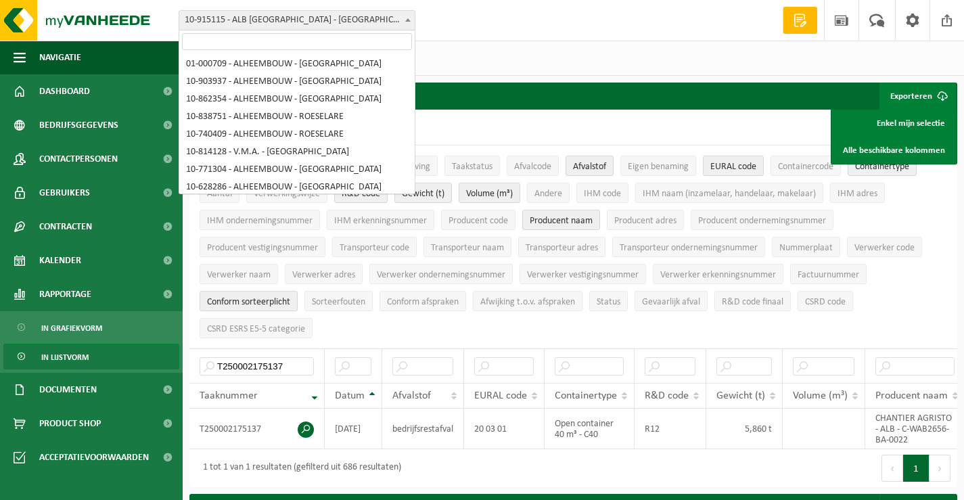
click at [411, 20] on span at bounding box center [408, 20] width 14 height 18
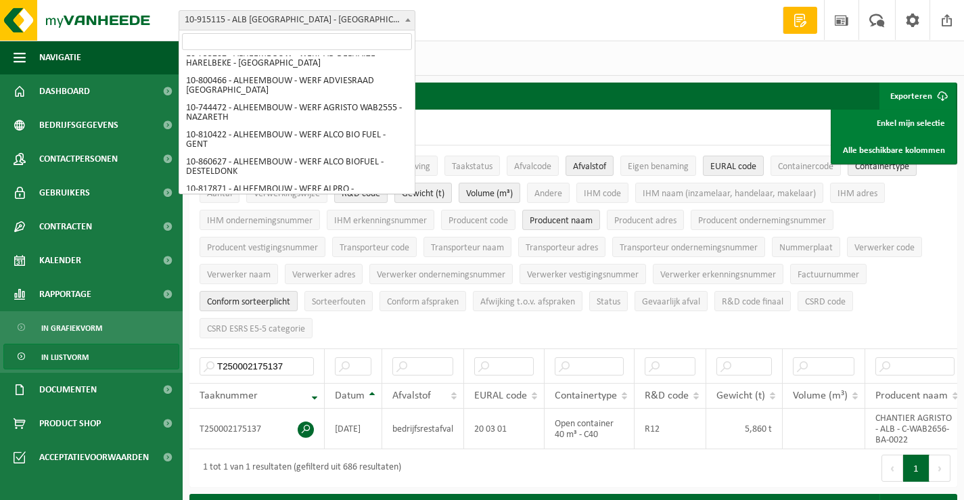
scroll to position [0, 0]
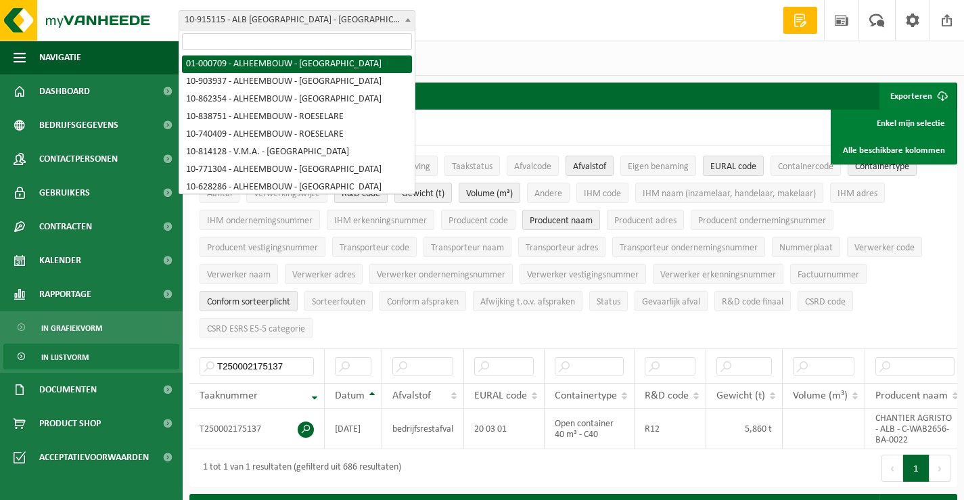
select select "84"
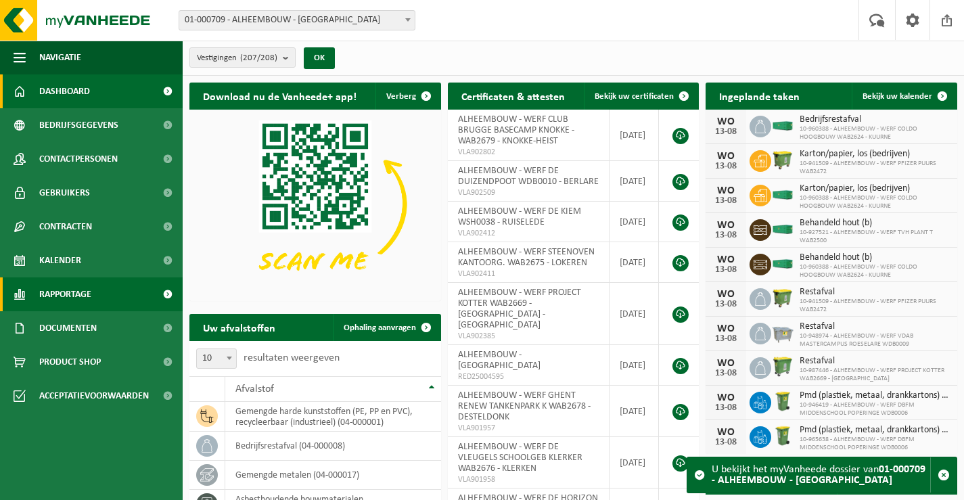
click at [61, 291] on span "Rapportage" at bounding box center [65, 294] width 52 height 34
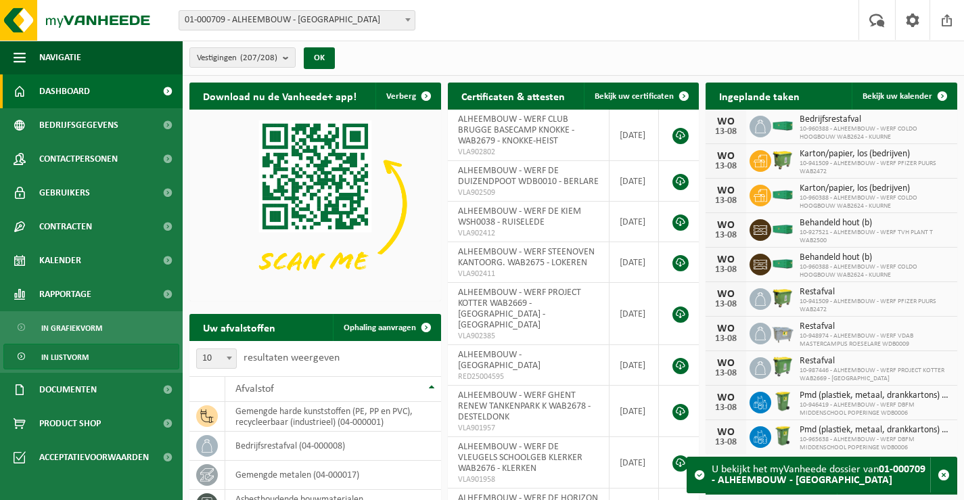
click at [78, 356] on span "In lijstvorm" at bounding box center [64, 357] width 47 height 26
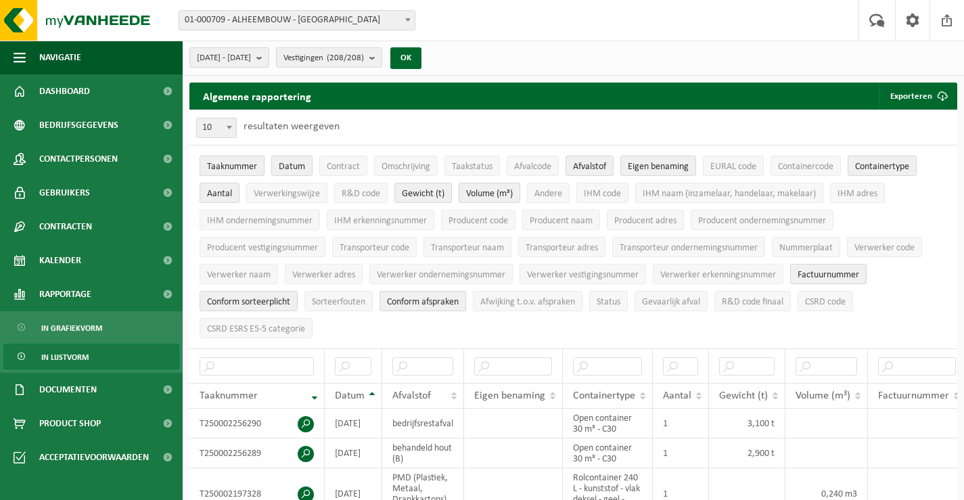
click at [269, 55] on b "submit" at bounding box center [262, 57] width 12 height 19
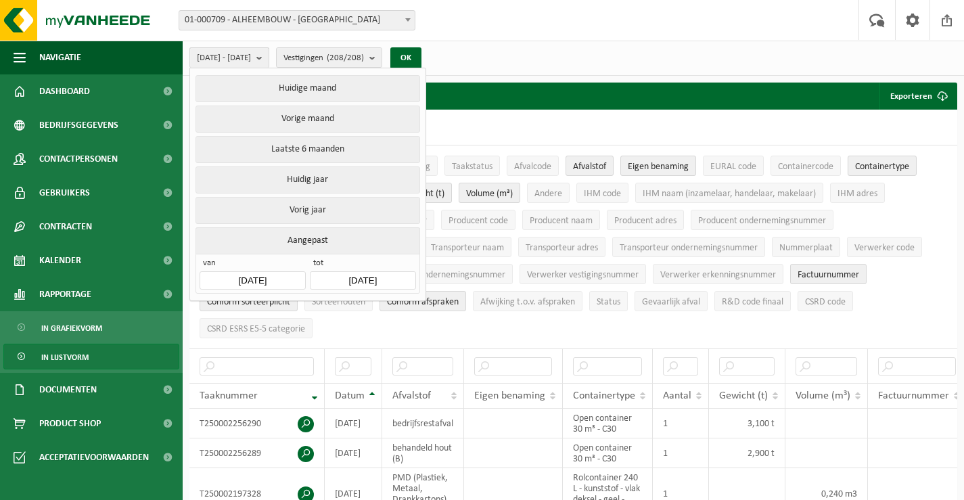
click at [269, 56] on b "submit" at bounding box center [262, 58] width 12 height 20
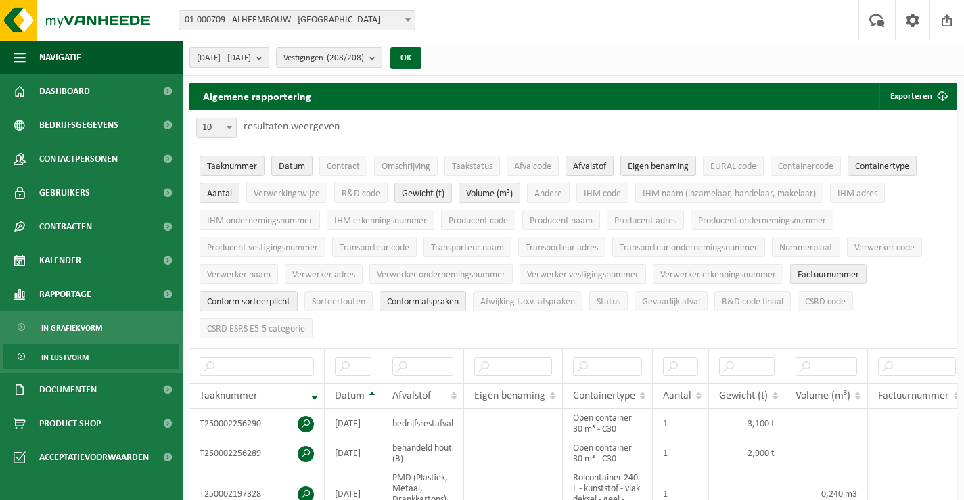
click at [269, 56] on b "submit" at bounding box center [262, 57] width 12 height 19
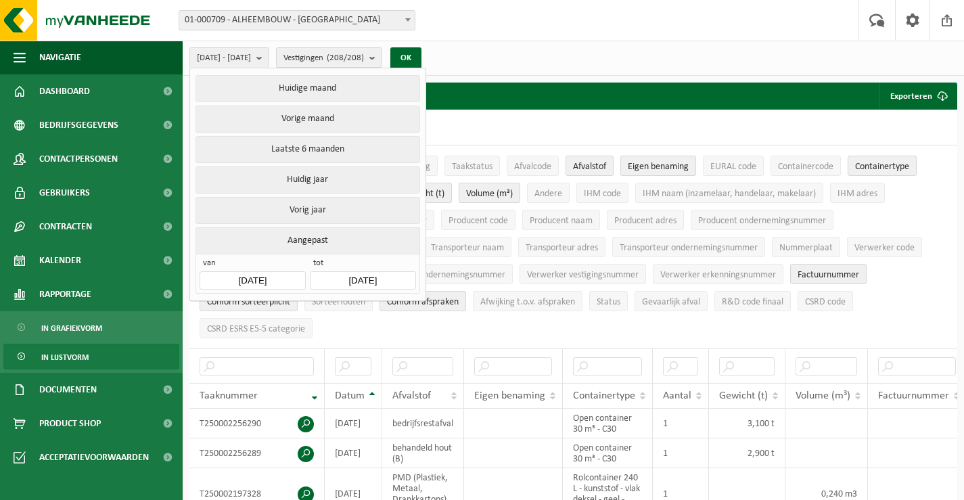
click at [260, 275] on input "2025-03-01" at bounding box center [253, 280] width 106 height 18
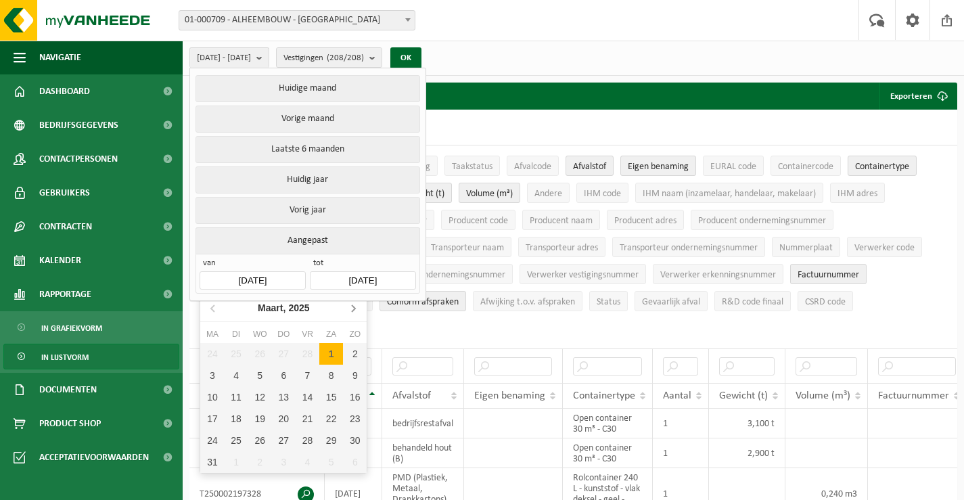
click at [351, 304] on icon at bounding box center [353, 308] width 22 height 22
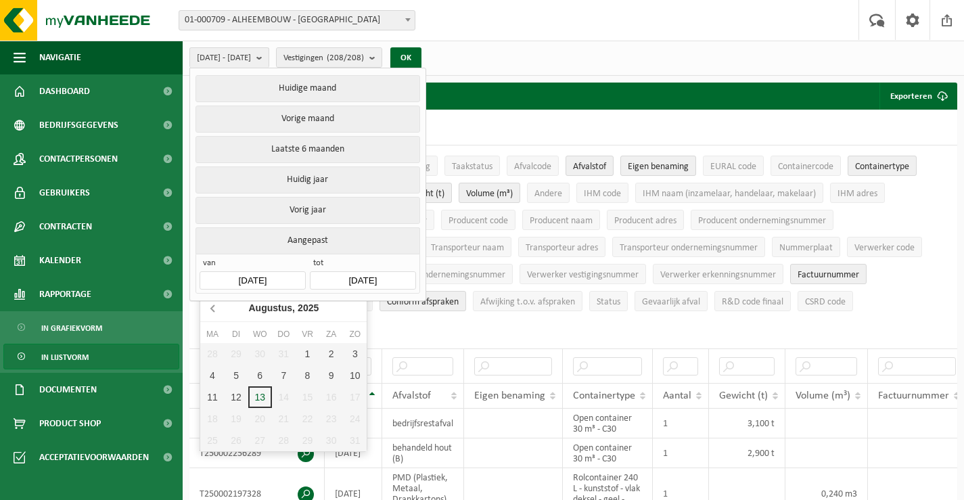
click at [212, 307] on icon at bounding box center [214, 308] width 22 height 22
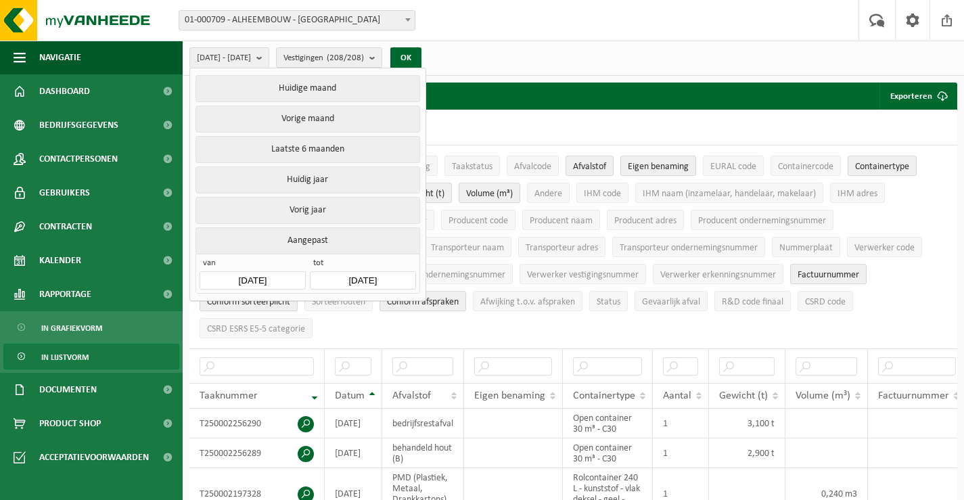
click at [258, 275] on input "[DATE]" at bounding box center [253, 280] width 106 height 18
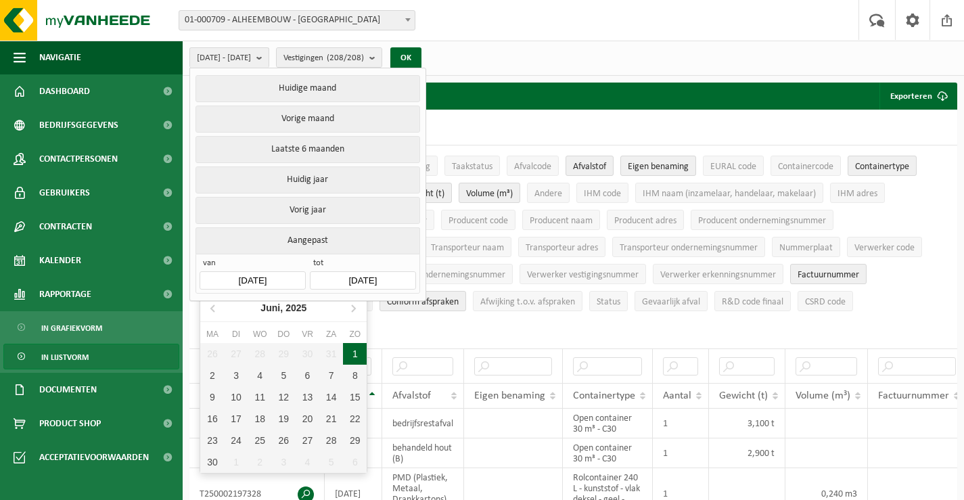
click at [355, 354] on div "1" at bounding box center [355, 354] width 24 height 22
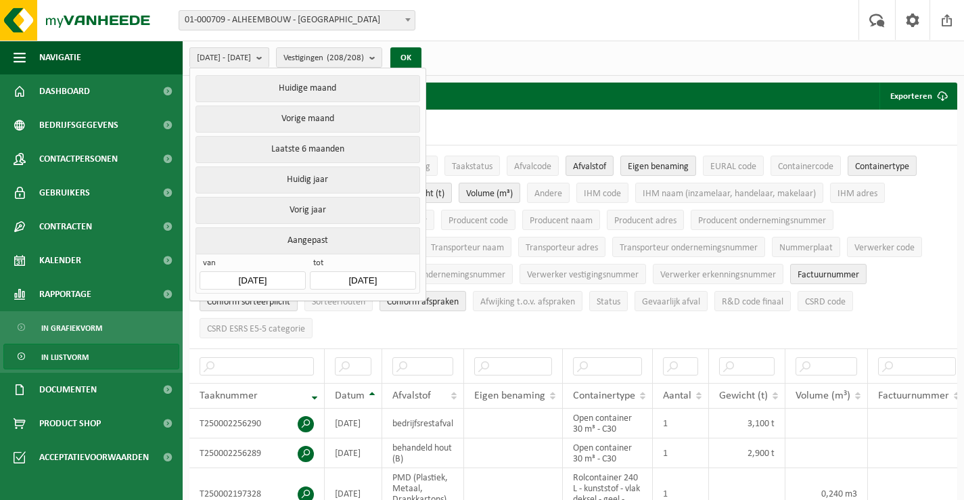
type input "2025-06-01"
click at [422, 56] on button "OK" at bounding box center [405, 58] width 31 height 22
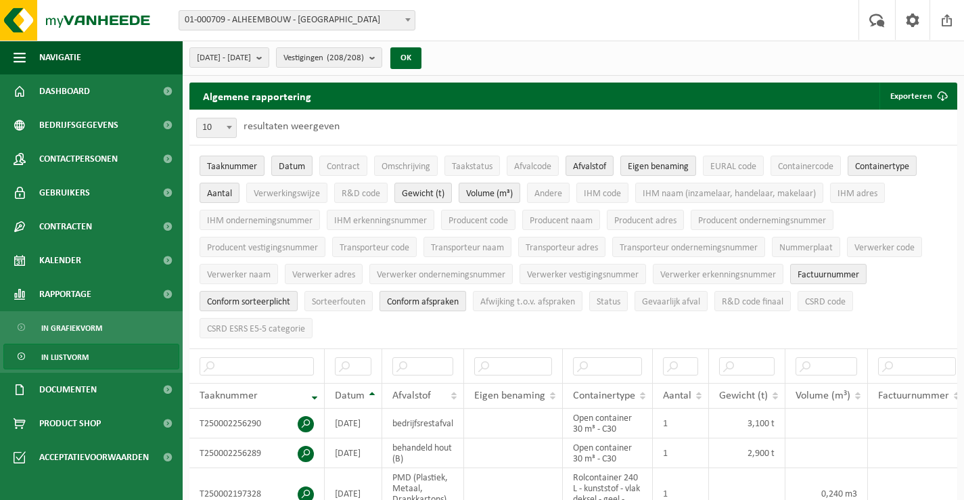
click at [412, 297] on span "Conform afspraken" at bounding box center [423, 302] width 72 height 10
click at [836, 270] on span "Factuurnummer" at bounding box center [829, 275] width 62 height 10
click at [631, 164] on span "Eigen benaming" at bounding box center [658, 167] width 61 height 10
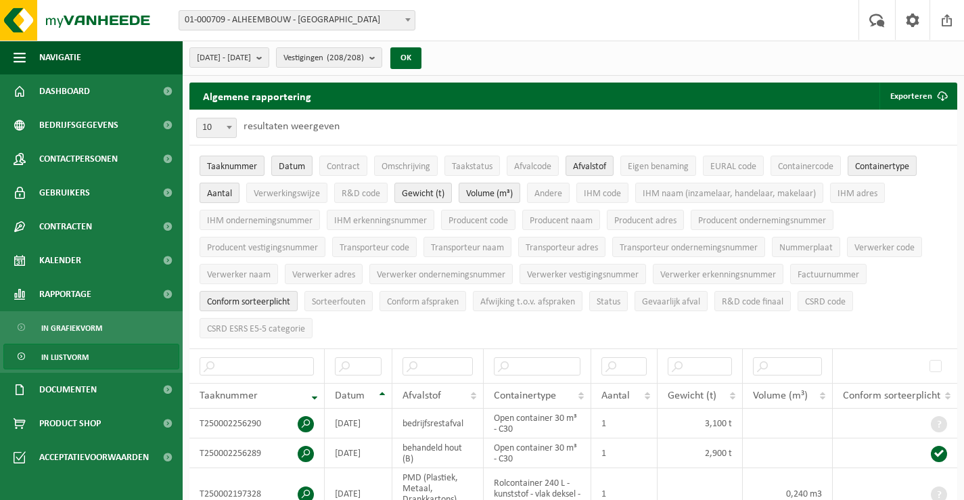
click at [217, 191] on span "Aantal" at bounding box center [219, 194] width 25 height 10
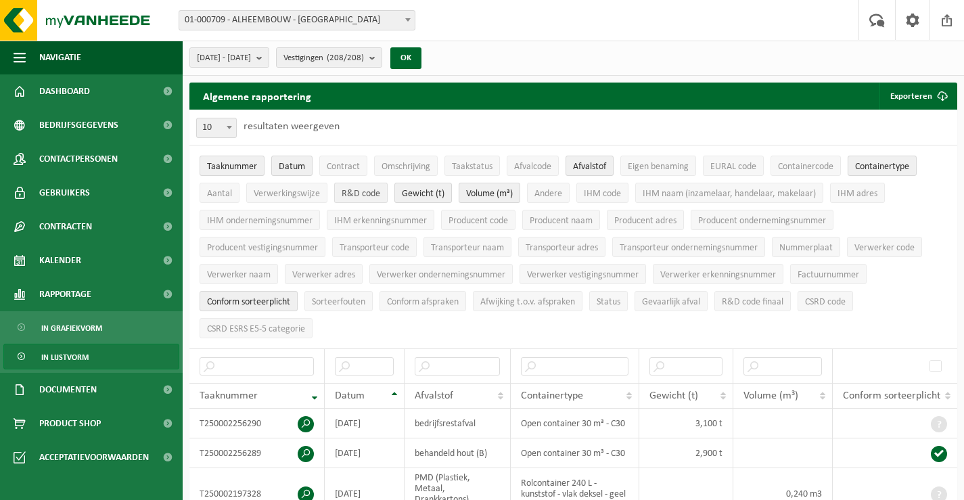
click at [359, 191] on span "R&D code" at bounding box center [361, 194] width 39 height 10
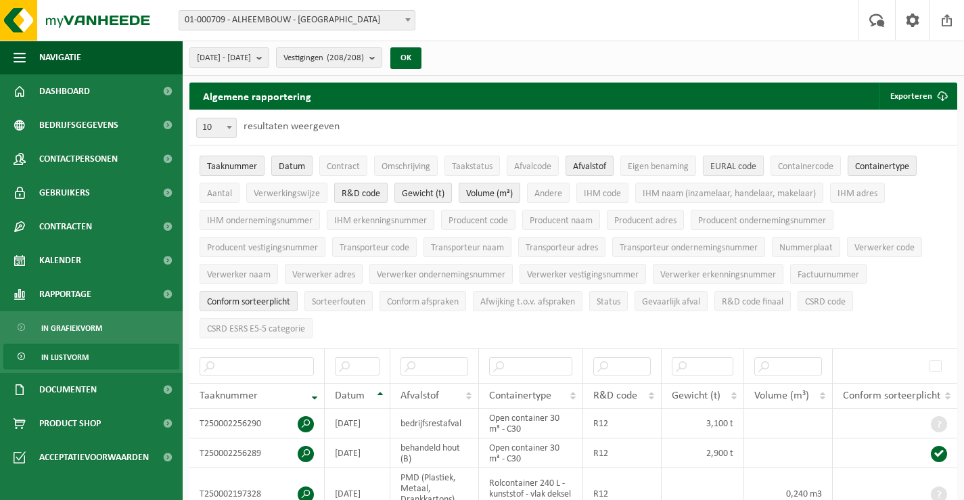
click at [738, 163] on span "EURAL code" at bounding box center [734, 167] width 46 height 10
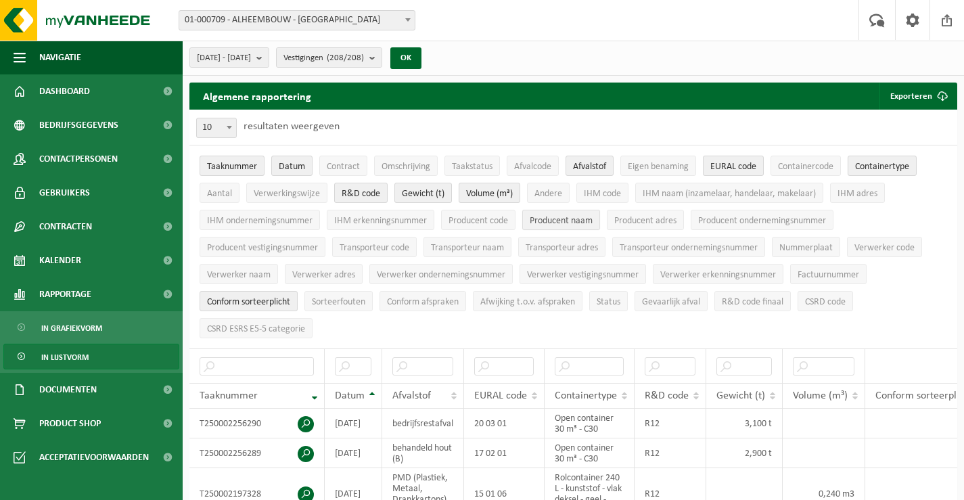
click at [553, 220] on span "Producent naam" at bounding box center [561, 221] width 63 height 10
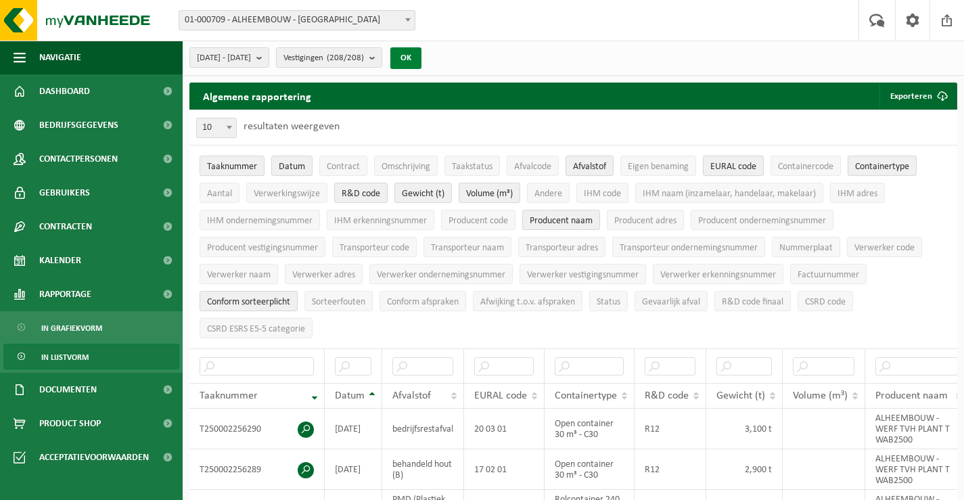
click at [422, 56] on button "OK" at bounding box center [405, 58] width 31 height 22
click at [926, 96] on button "Exporteren" at bounding box center [918, 96] width 76 height 27
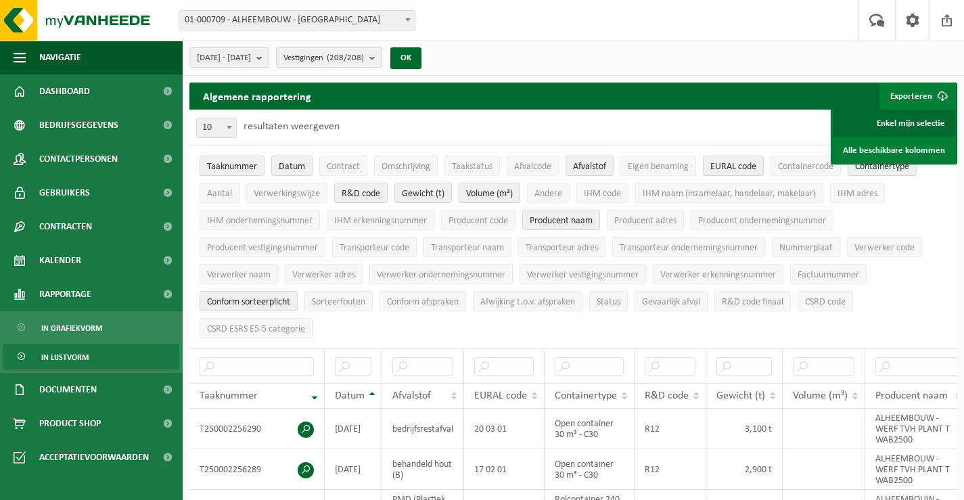
click at [911, 120] on link "Enkel mijn selectie" at bounding box center [894, 123] width 122 height 27
click at [284, 364] on input "text" at bounding box center [257, 366] width 114 height 18
paste input "T250001417059"
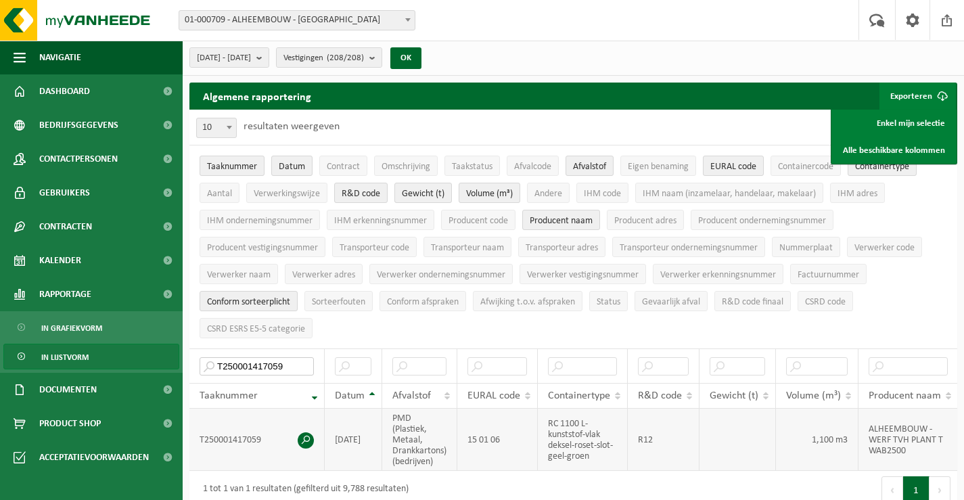
type input "T250001417059"
click at [307, 434] on span at bounding box center [306, 440] width 16 height 16
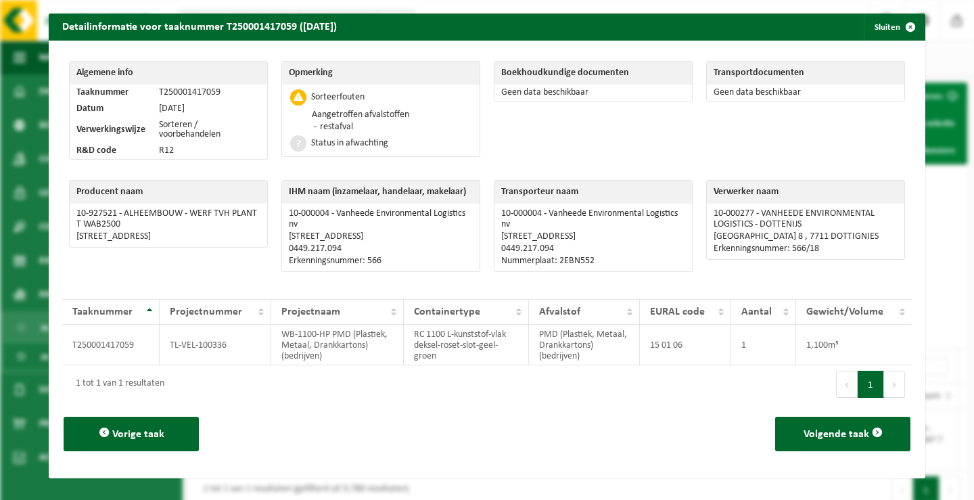
click at [364, 123] on li "restafval" at bounding box center [363, 127] width 93 height 11
drag, startPoint x: 359, startPoint y: 127, endPoint x: 315, endPoint y: 126, distance: 44.7
click at [317, 126] on li "restafval" at bounding box center [363, 127] width 93 height 11
copy li "restafval"
click at [903, 25] on span "button" at bounding box center [910, 27] width 27 height 27
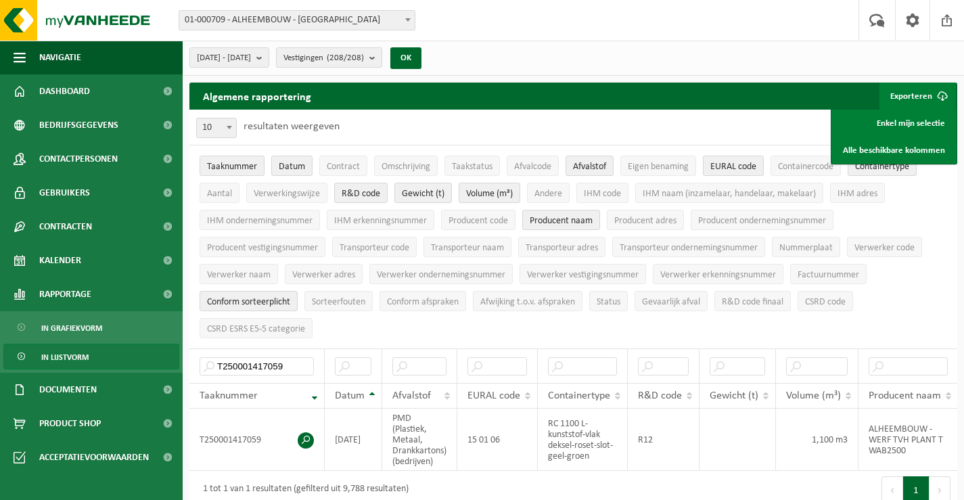
click at [602, 47] on div "2025-06-01 - 2025-08-13 Huidige maand Vorige maand Laatste 6 maanden Huidig jaa…" at bounding box center [574, 58] width 782 height 35
click at [84, 90] on span "Dashboard" at bounding box center [64, 91] width 51 height 34
